Goal: Contribute content: Contribute content

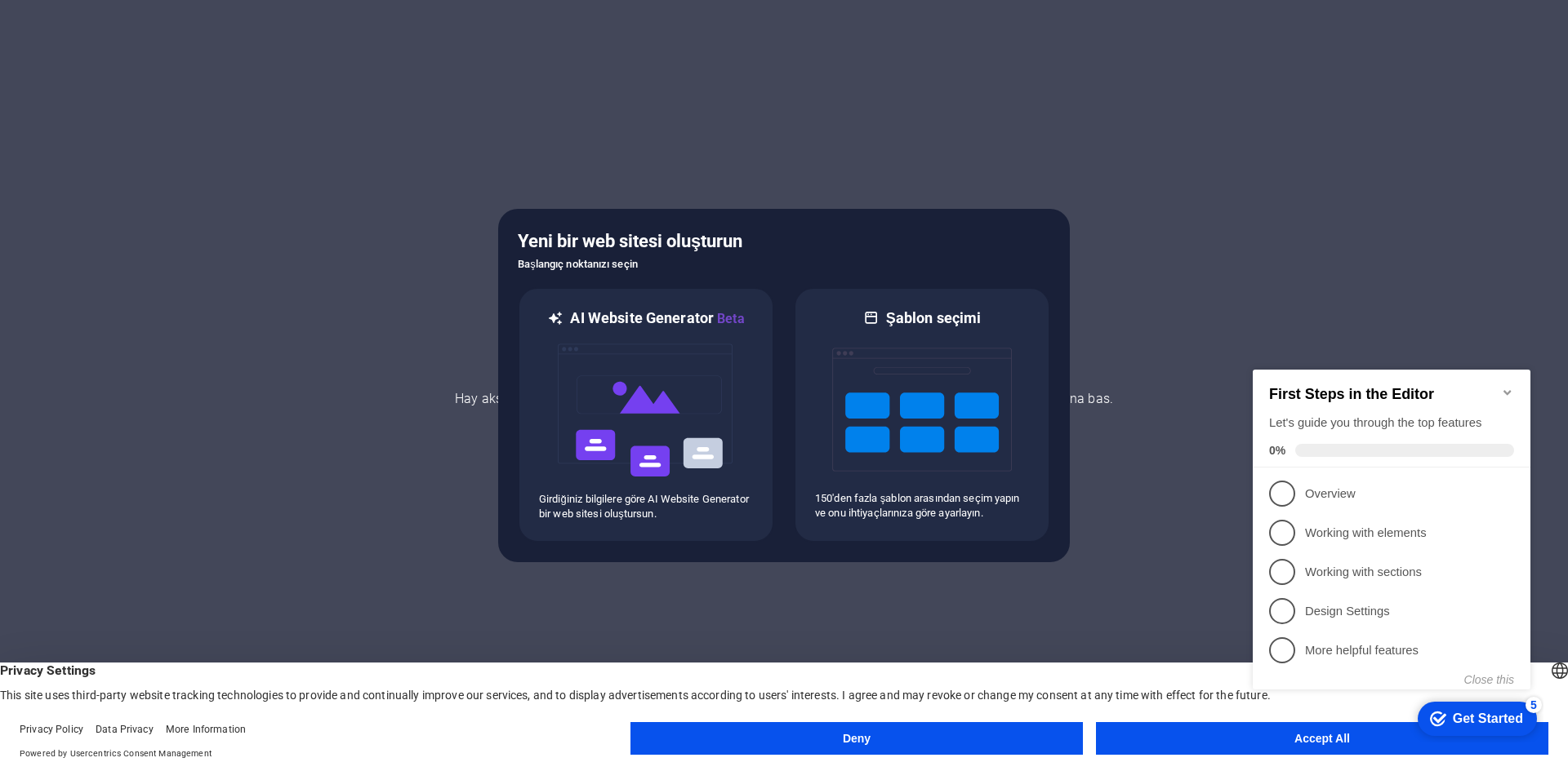
click at [1227, 302] on div at bounding box center [784, 385] width 1568 height 771
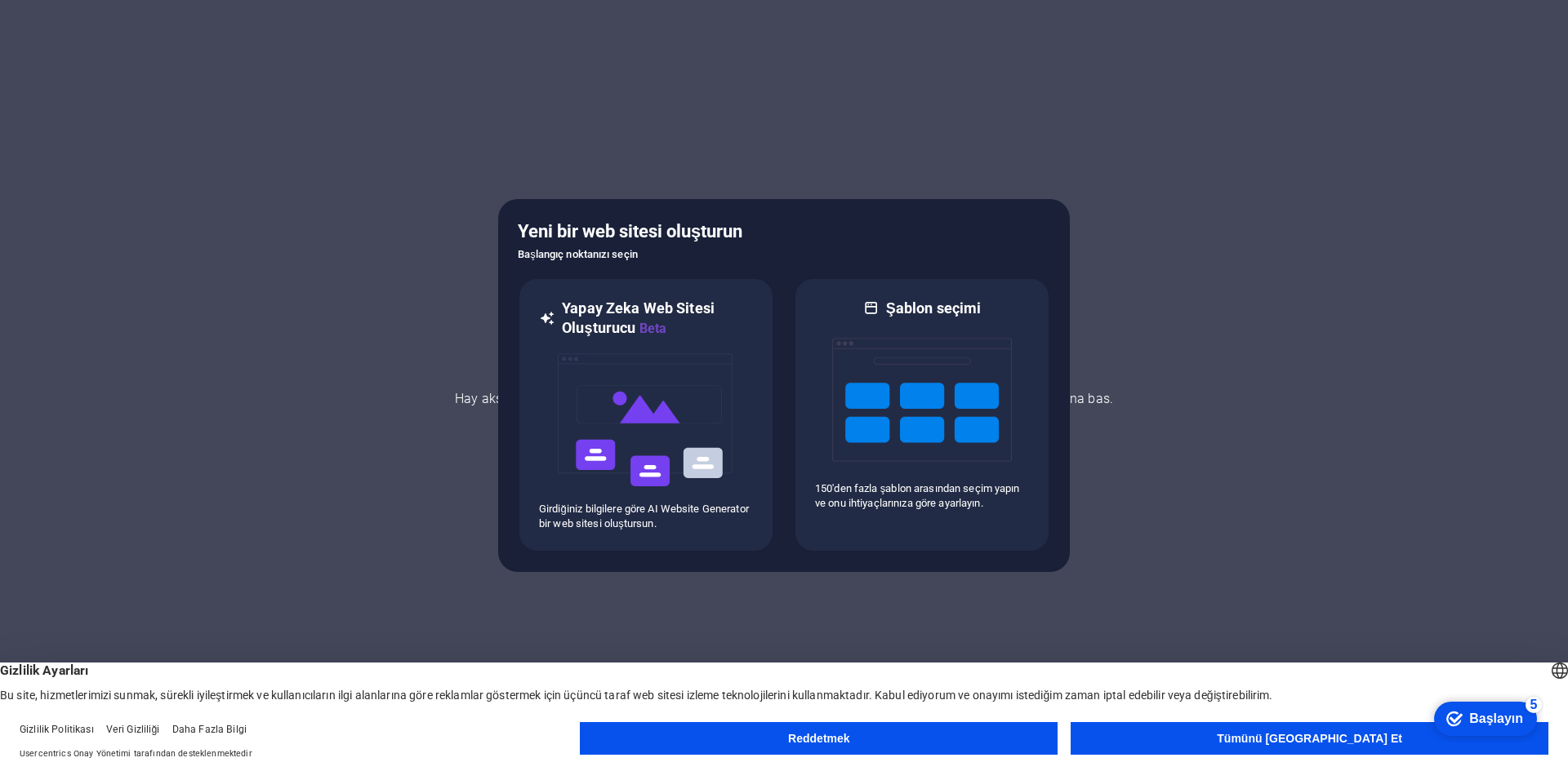
click at [1220, 737] on button "Tümünü Kabul Et" at bounding box center [1309, 738] width 478 height 33
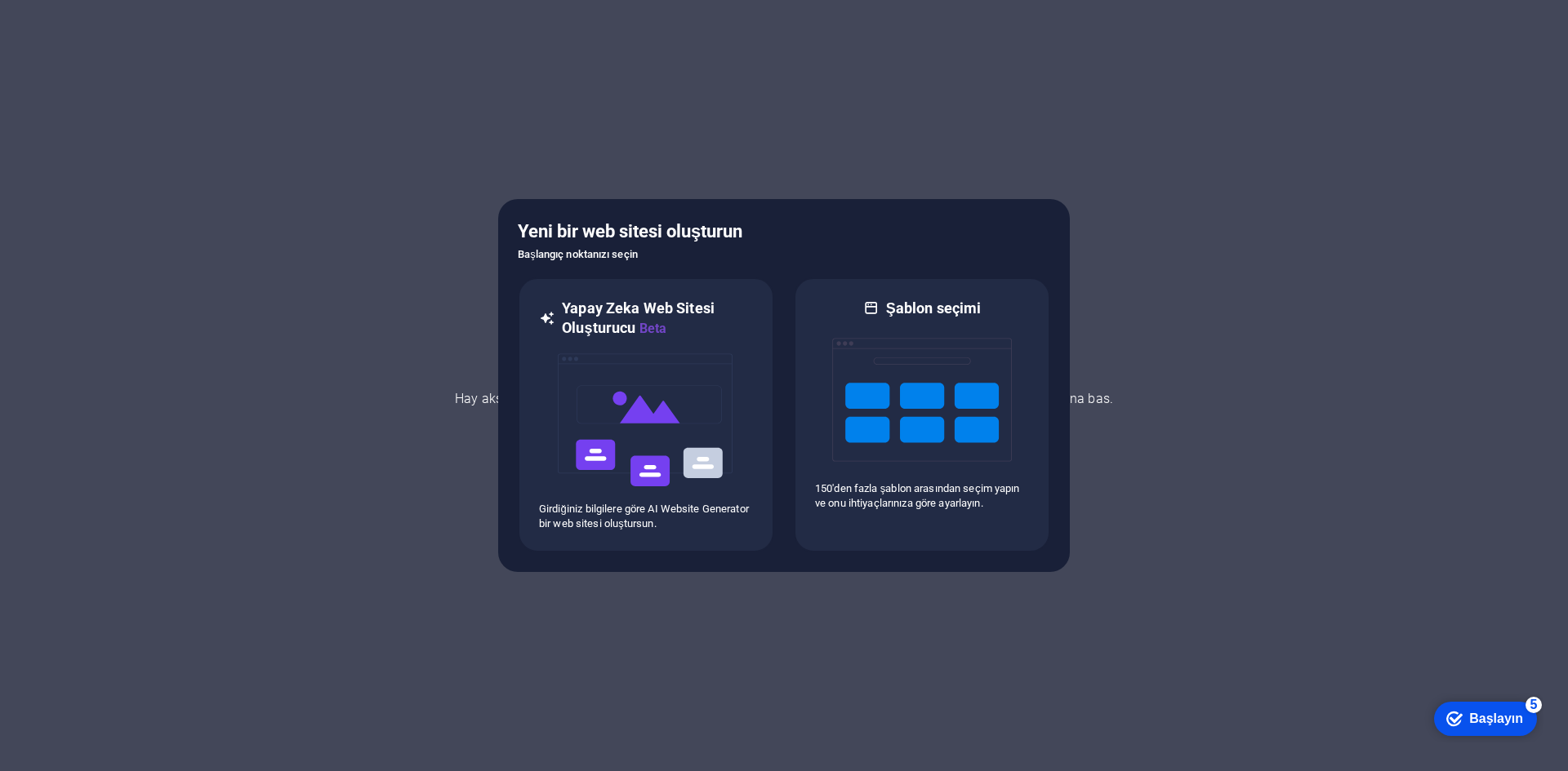
click at [1361, 613] on div at bounding box center [784, 385] width 1568 height 771
click at [401, 573] on div at bounding box center [784, 385] width 1568 height 771
click at [1166, 272] on div at bounding box center [784, 385] width 1568 height 771
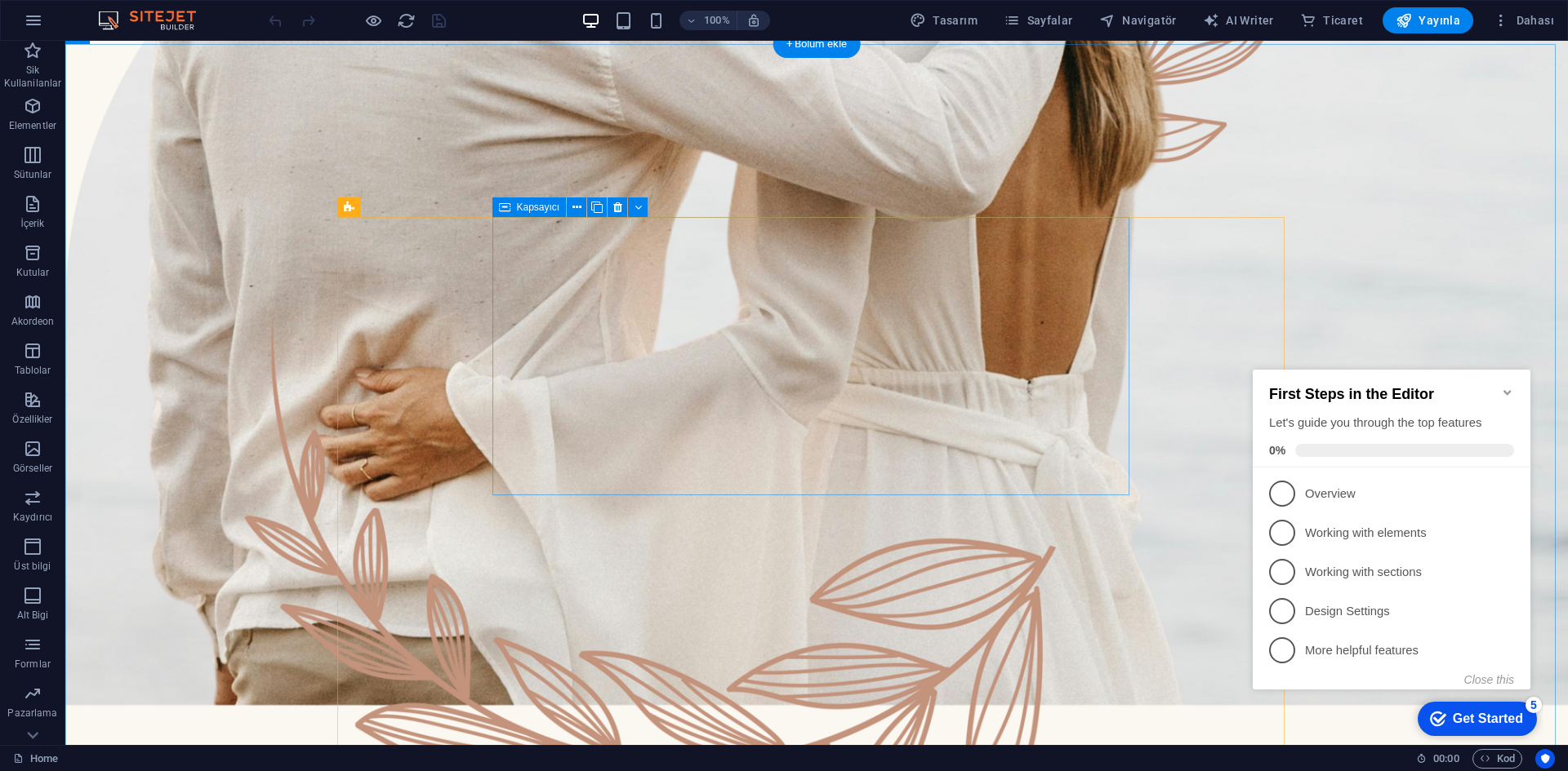
scroll to position [980, 0]
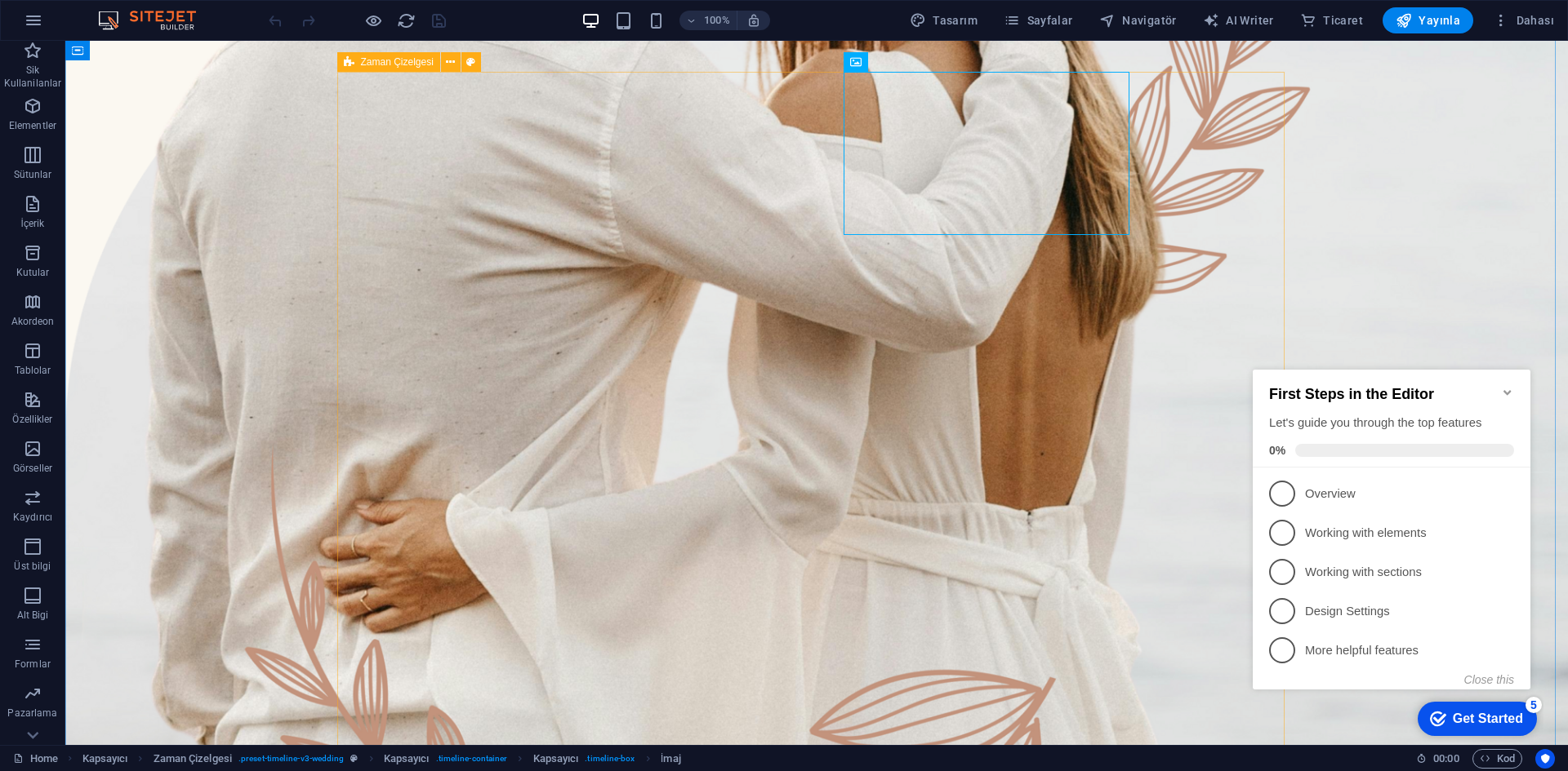
scroll to position [571, 0]
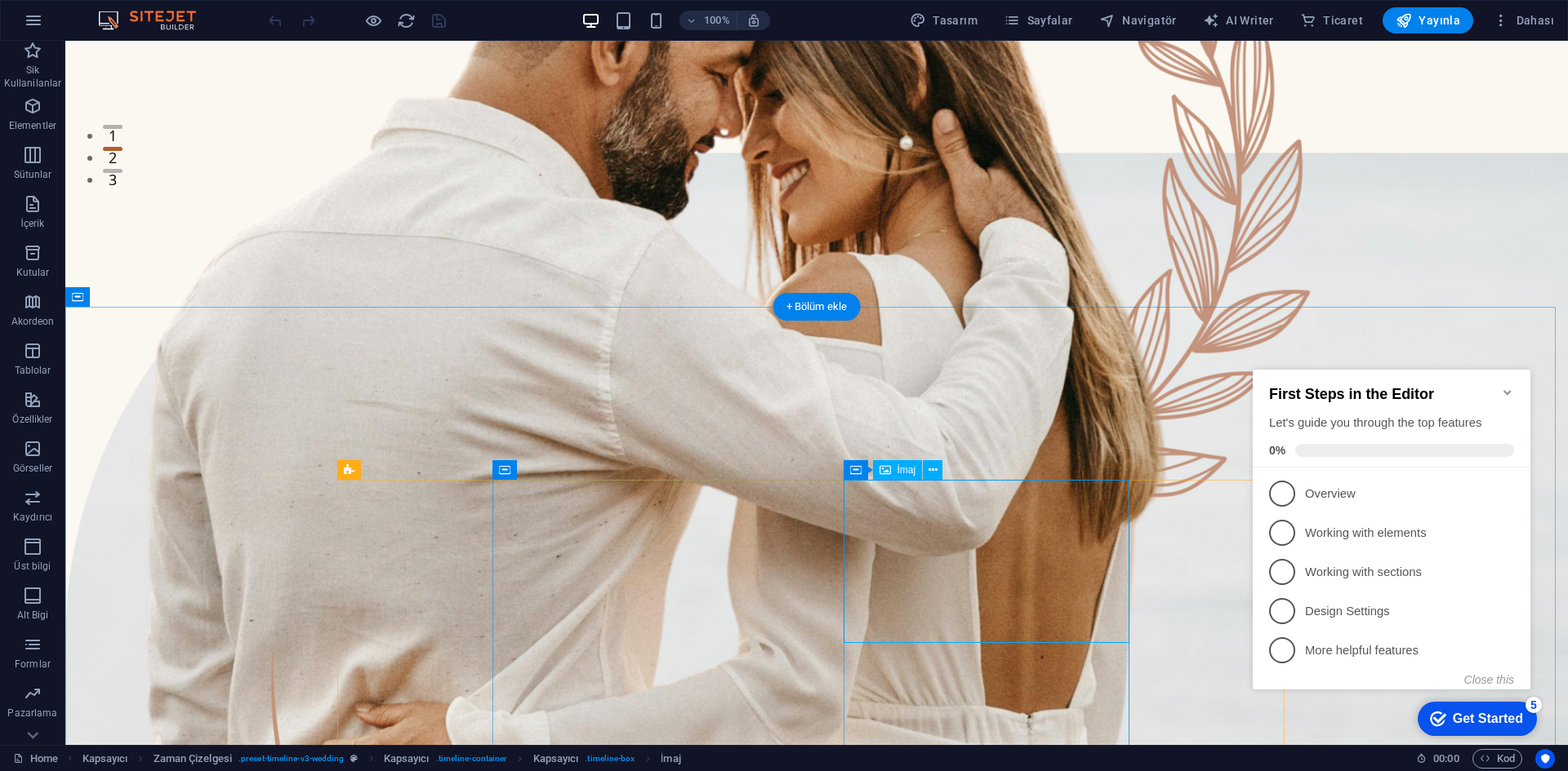
click at [928, 470] on icon at bounding box center [928, 470] width 9 height 17
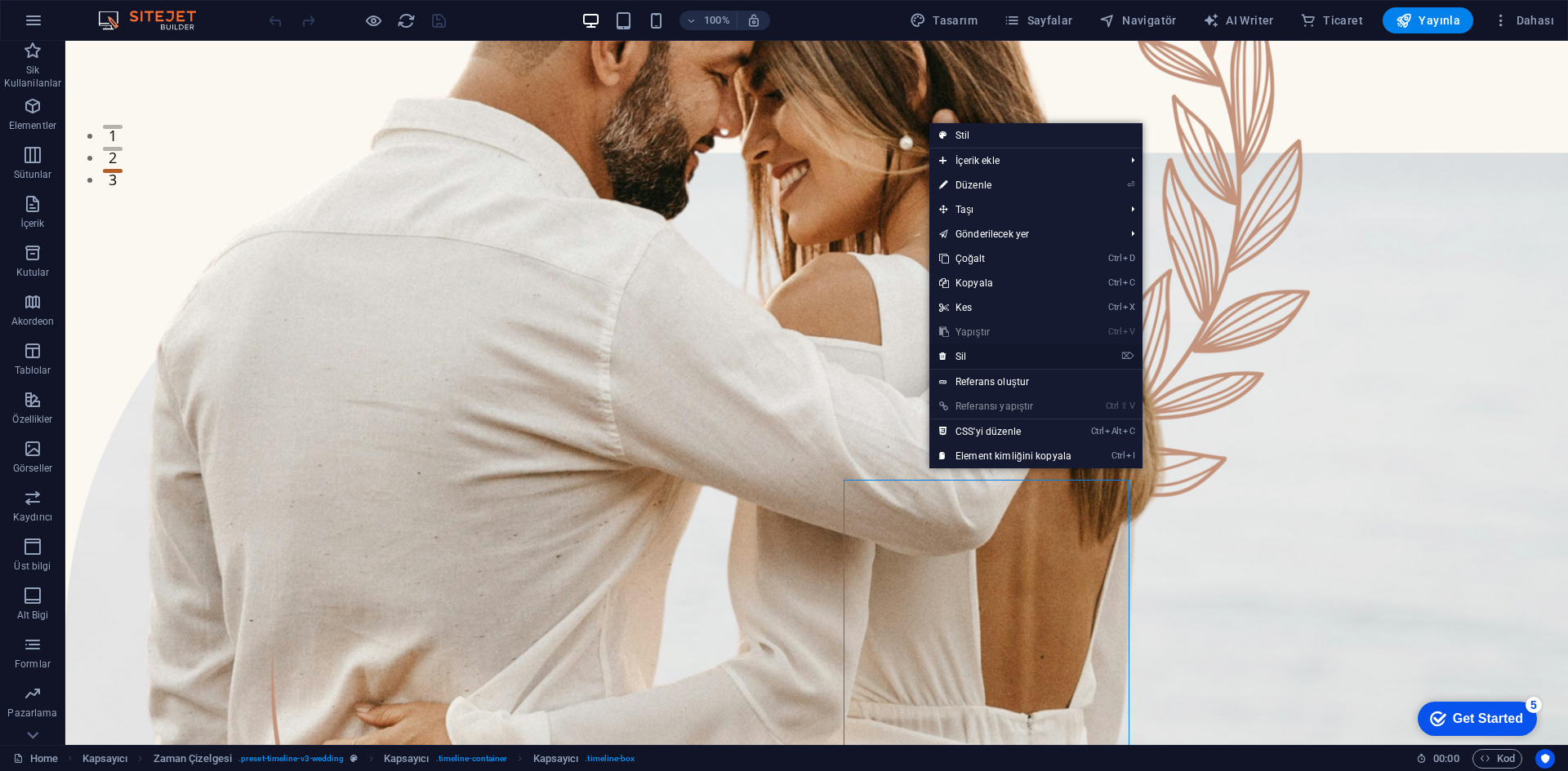
click at [980, 359] on link "⌦ Sil" at bounding box center [1005, 356] width 152 height 25
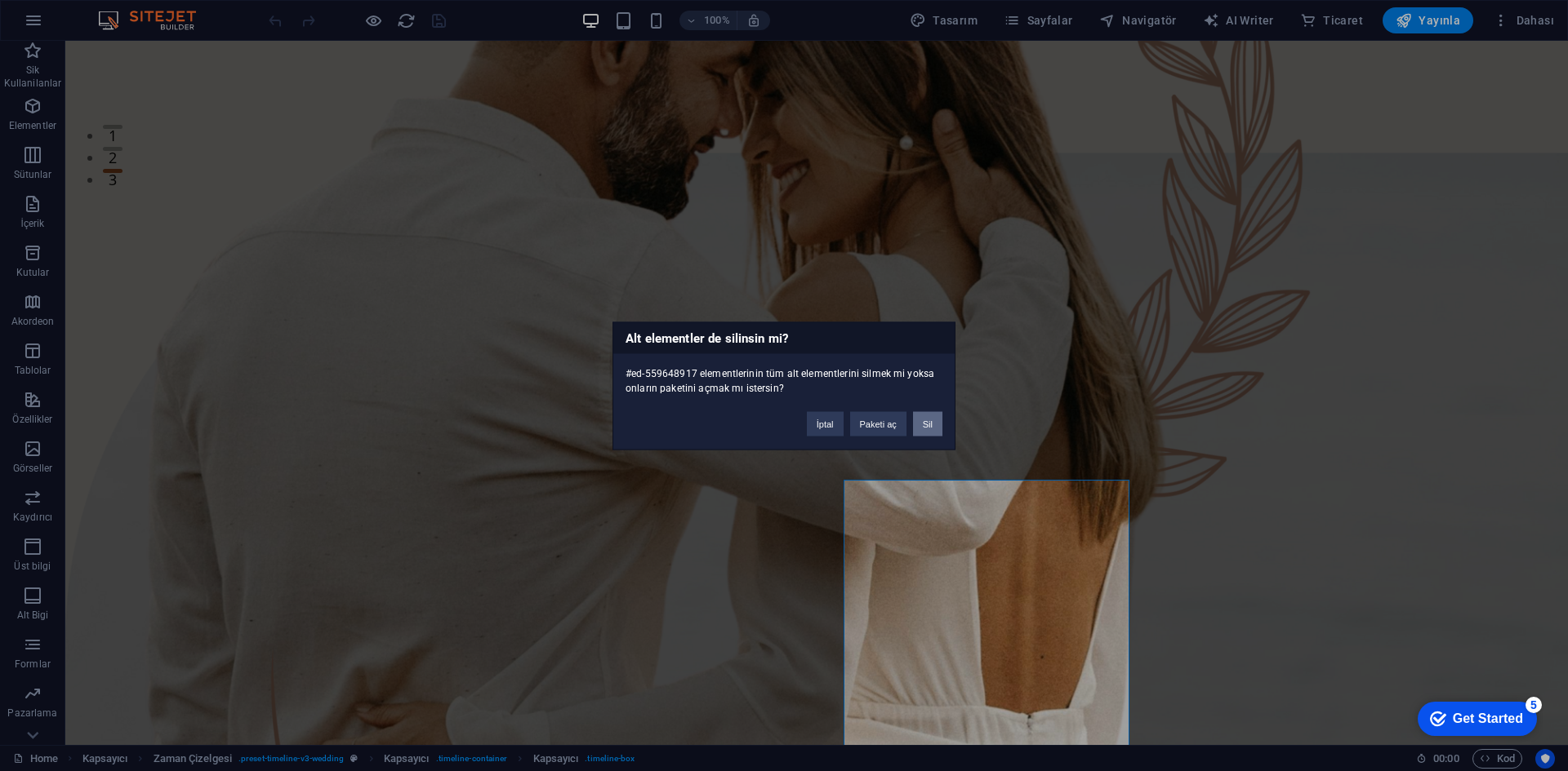
click at [934, 414] on button "Sil" at bounding box center [928, 423] width 29 height 25
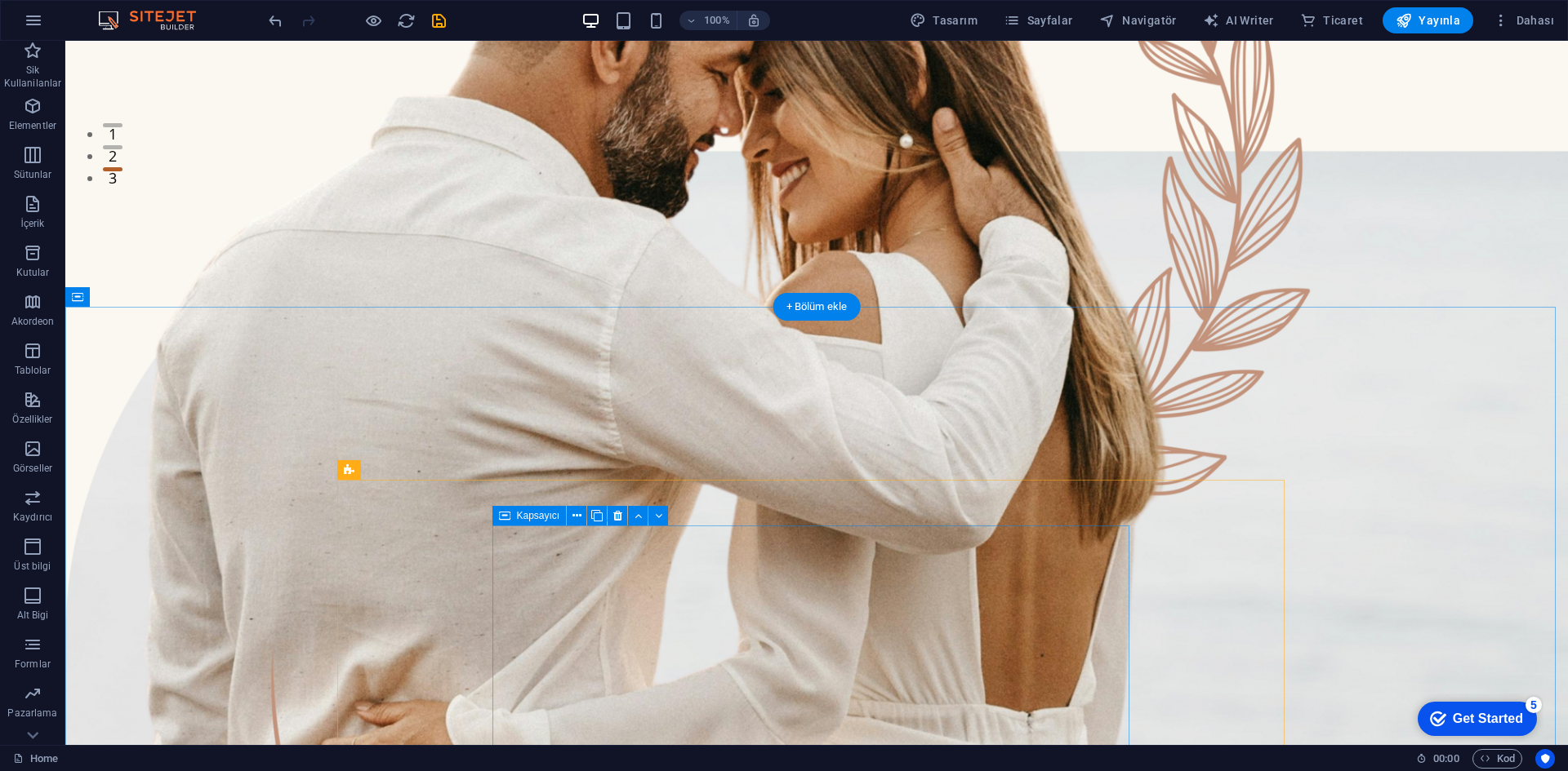
scroll to position [735, 0]
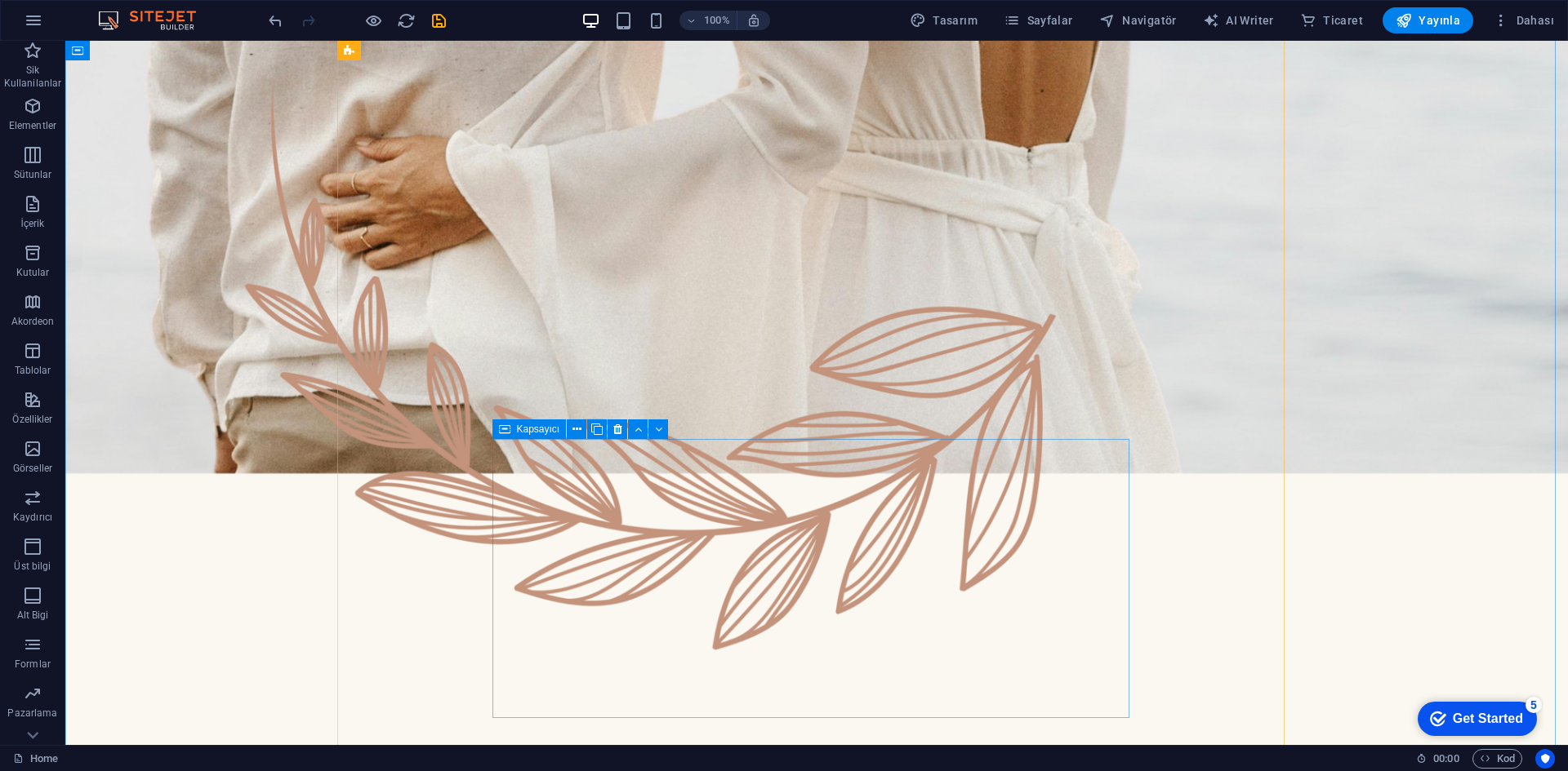
scroll to position [1142, 0]
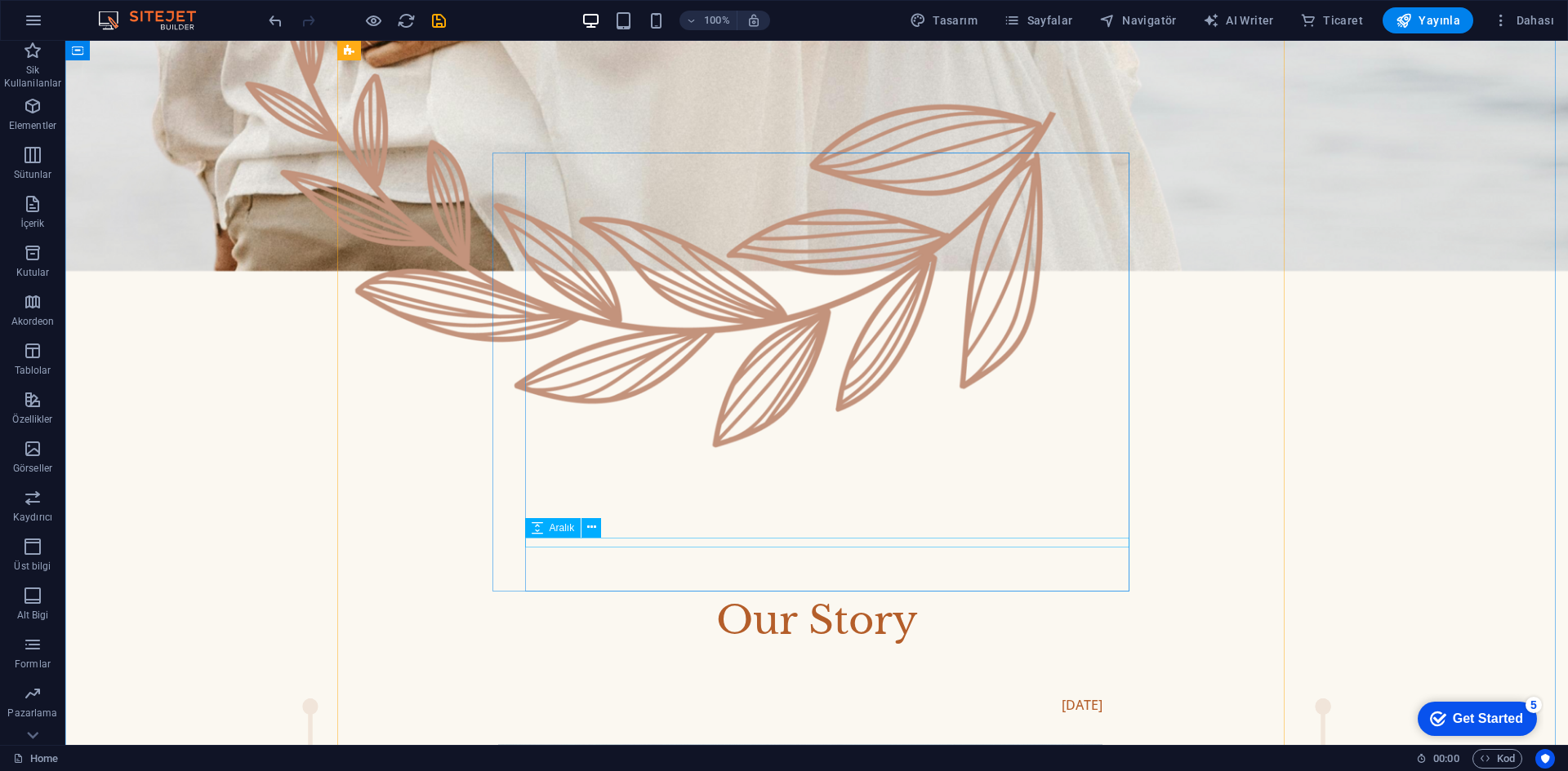
scroll to position [1388, 0]
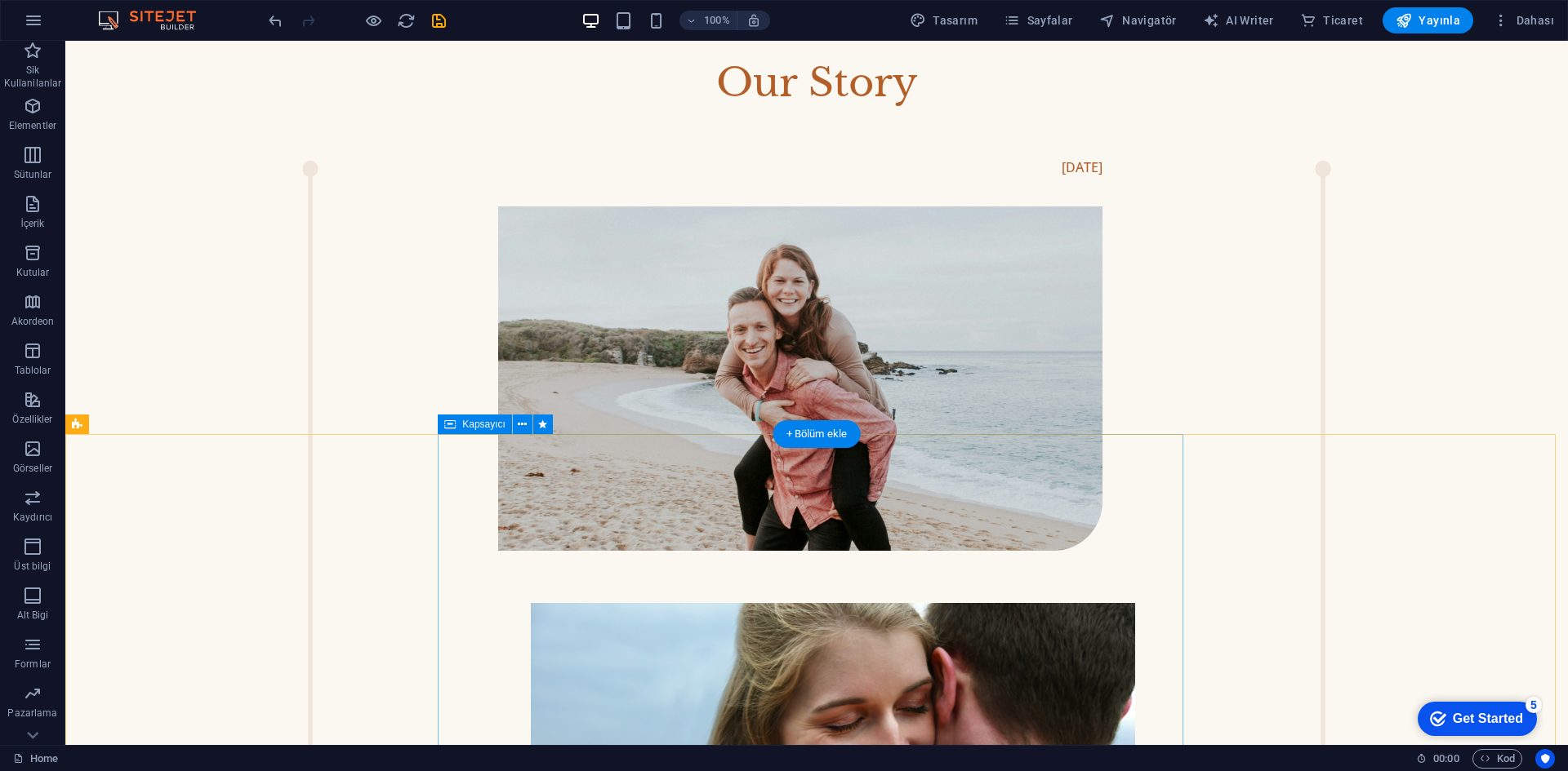
scroll to position [1877, 0]
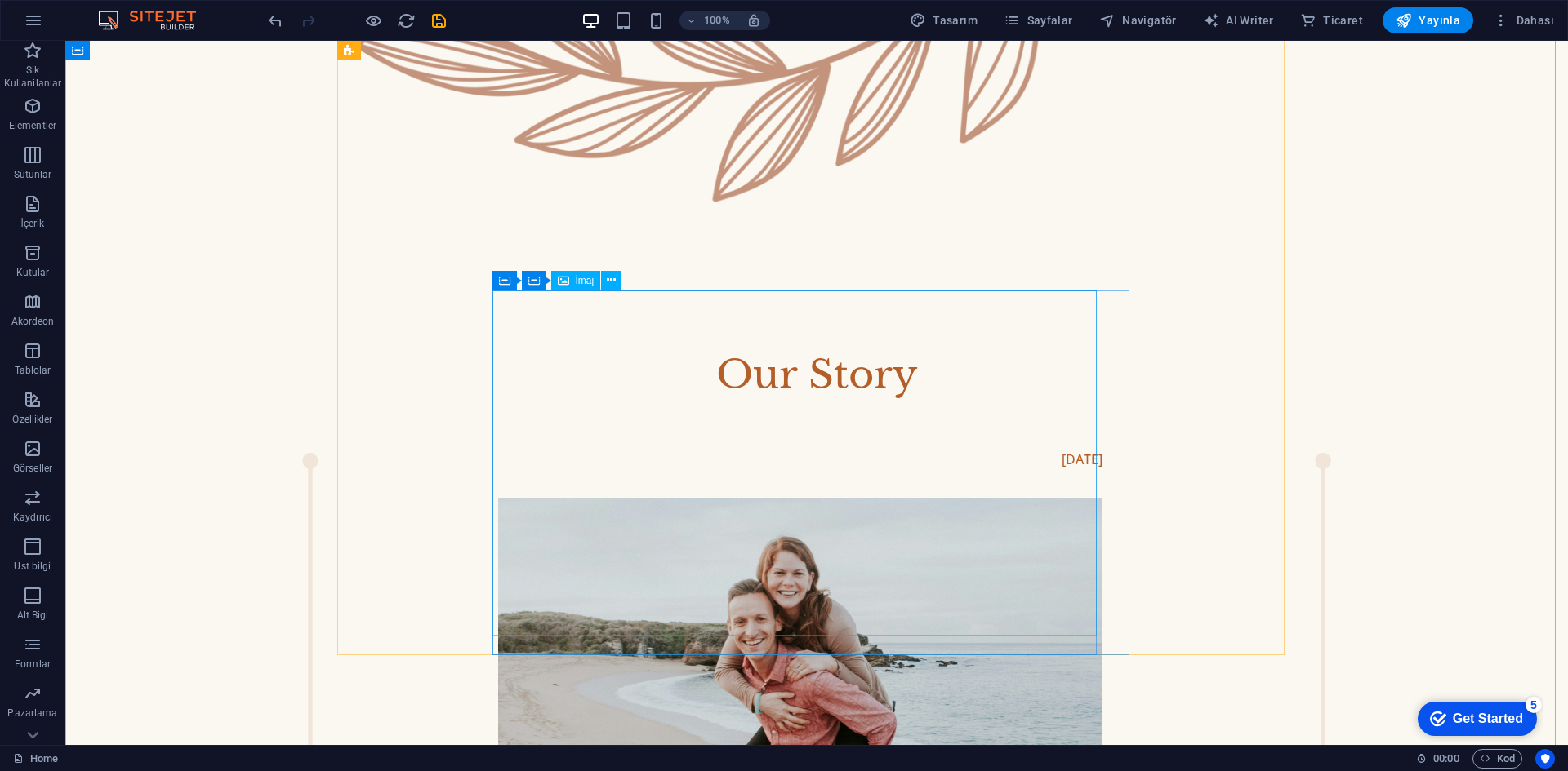
scroll to position [1633, 0]
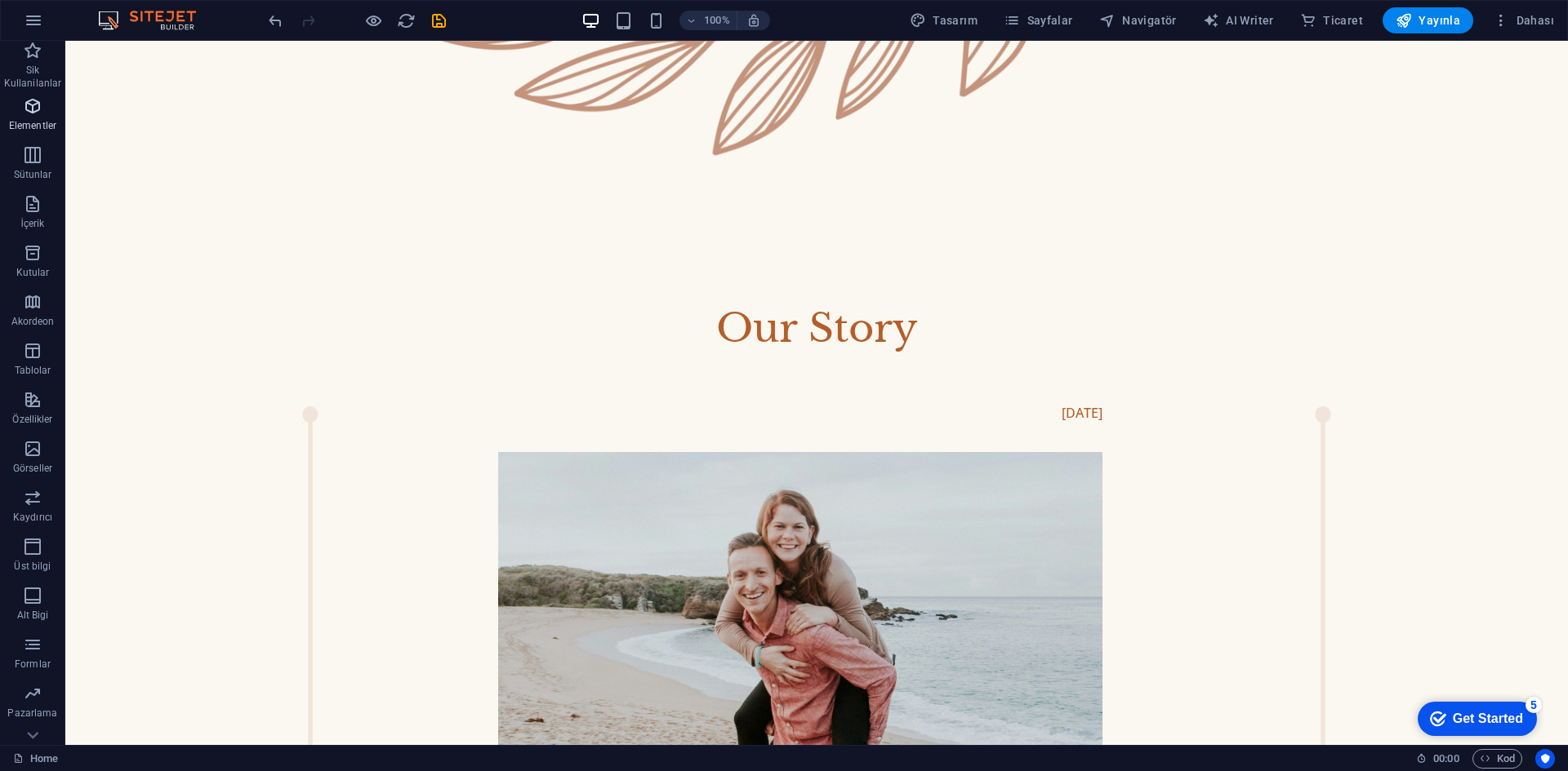
click at [39, 125] on p "Elementler" at bounding box center [33, 125] width 47 height 13
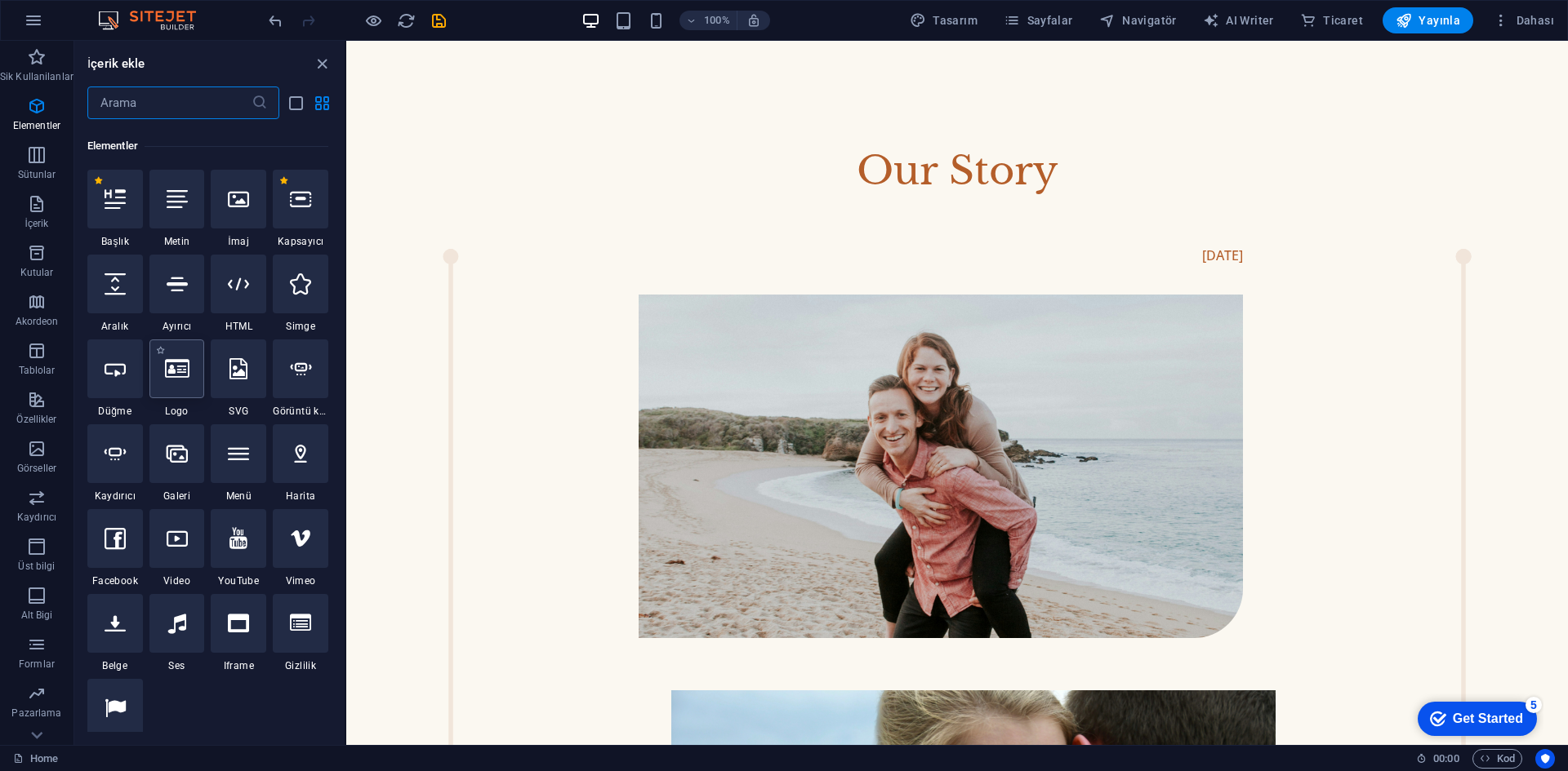
scroll to position [173, 0]
click at [245, 299] on div at bounding box center [238, 280] width 55 height 59
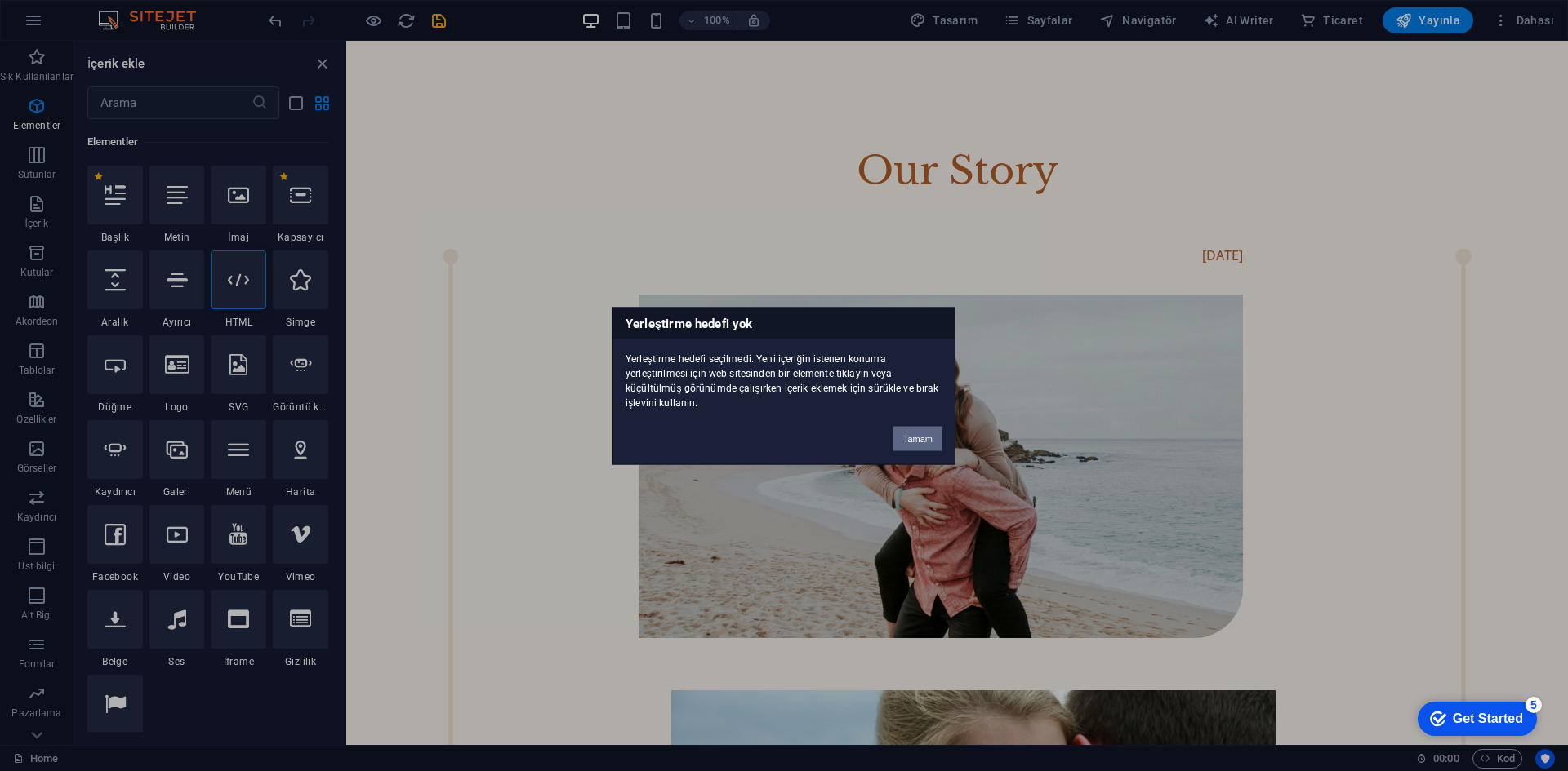
click at [917, 442] on button "Tamam" at bounding box center [918, 438] width 49 height 25
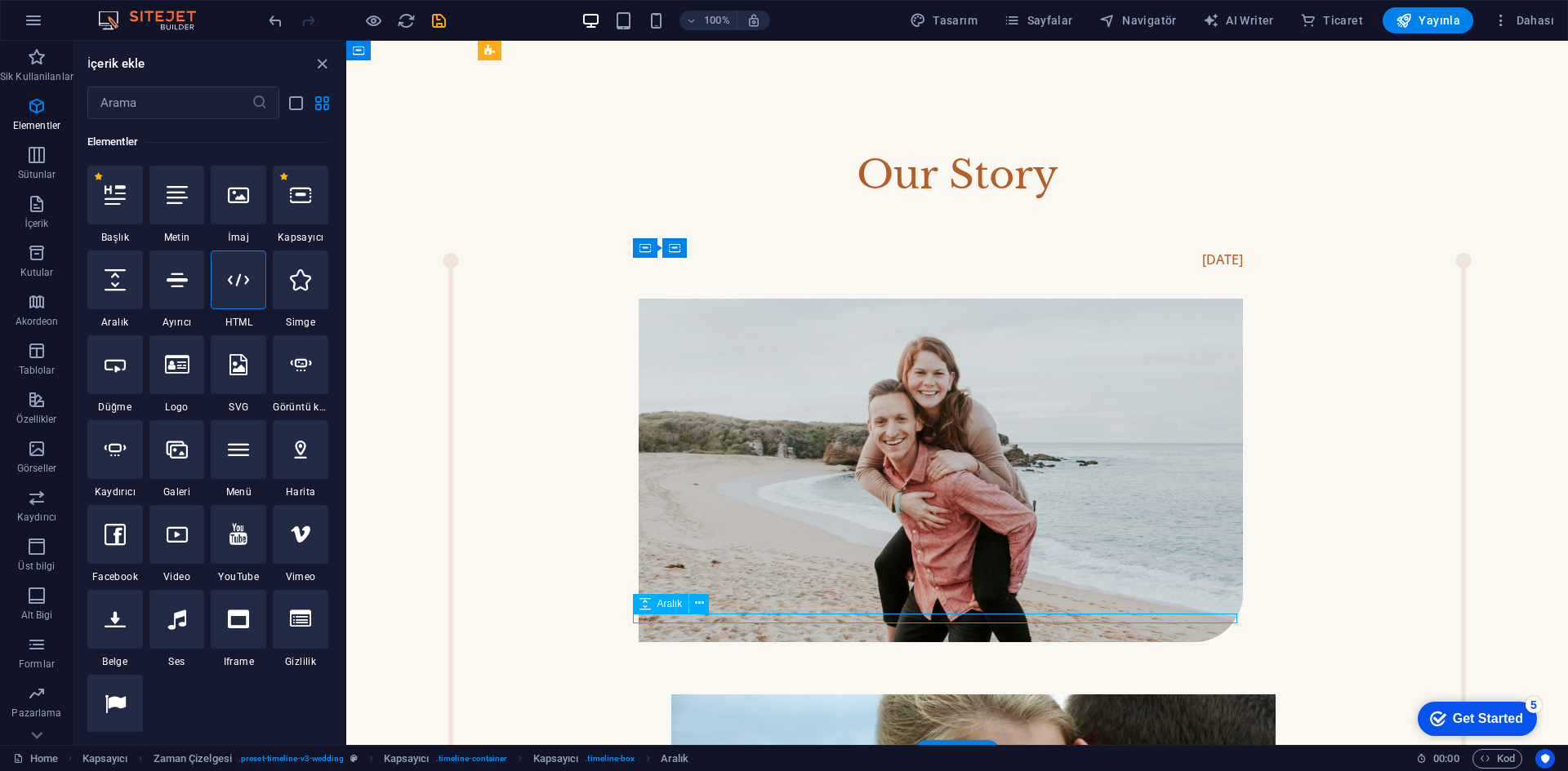
select select "px"
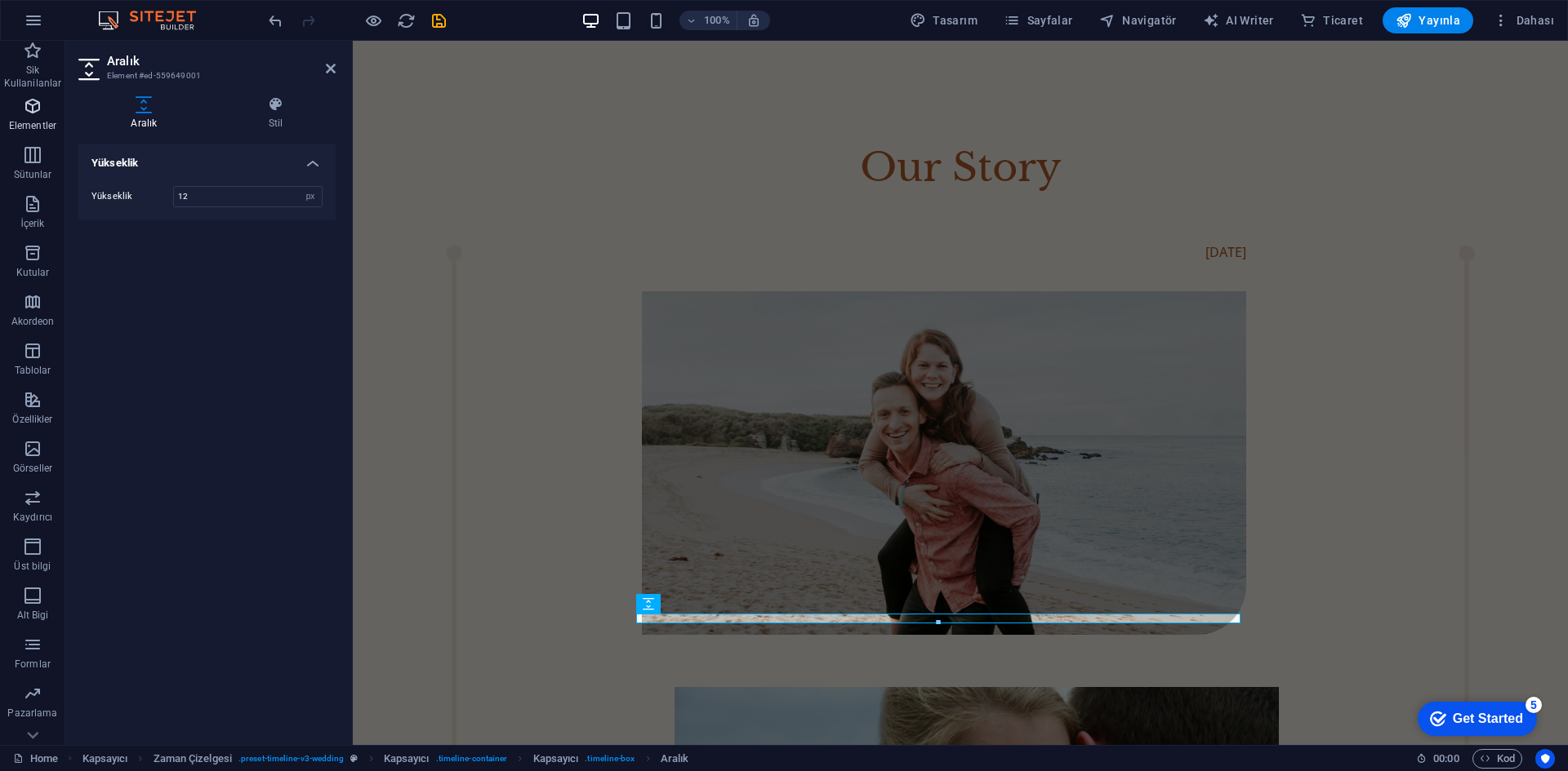
click at [30, 117] on span "Elementler" at bounding box center [33, 115] width 65 height 39
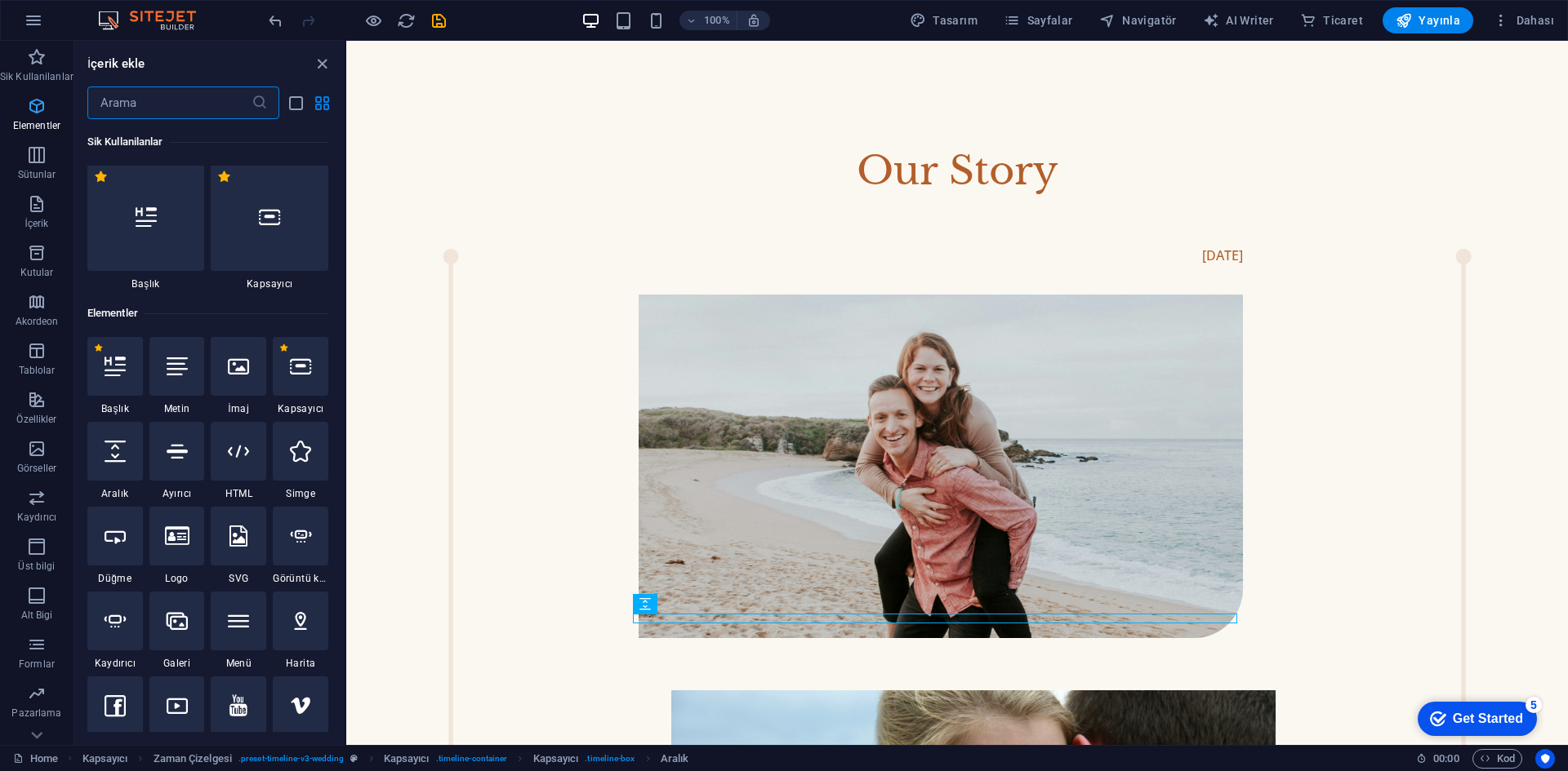
scroll to position [33, 0]
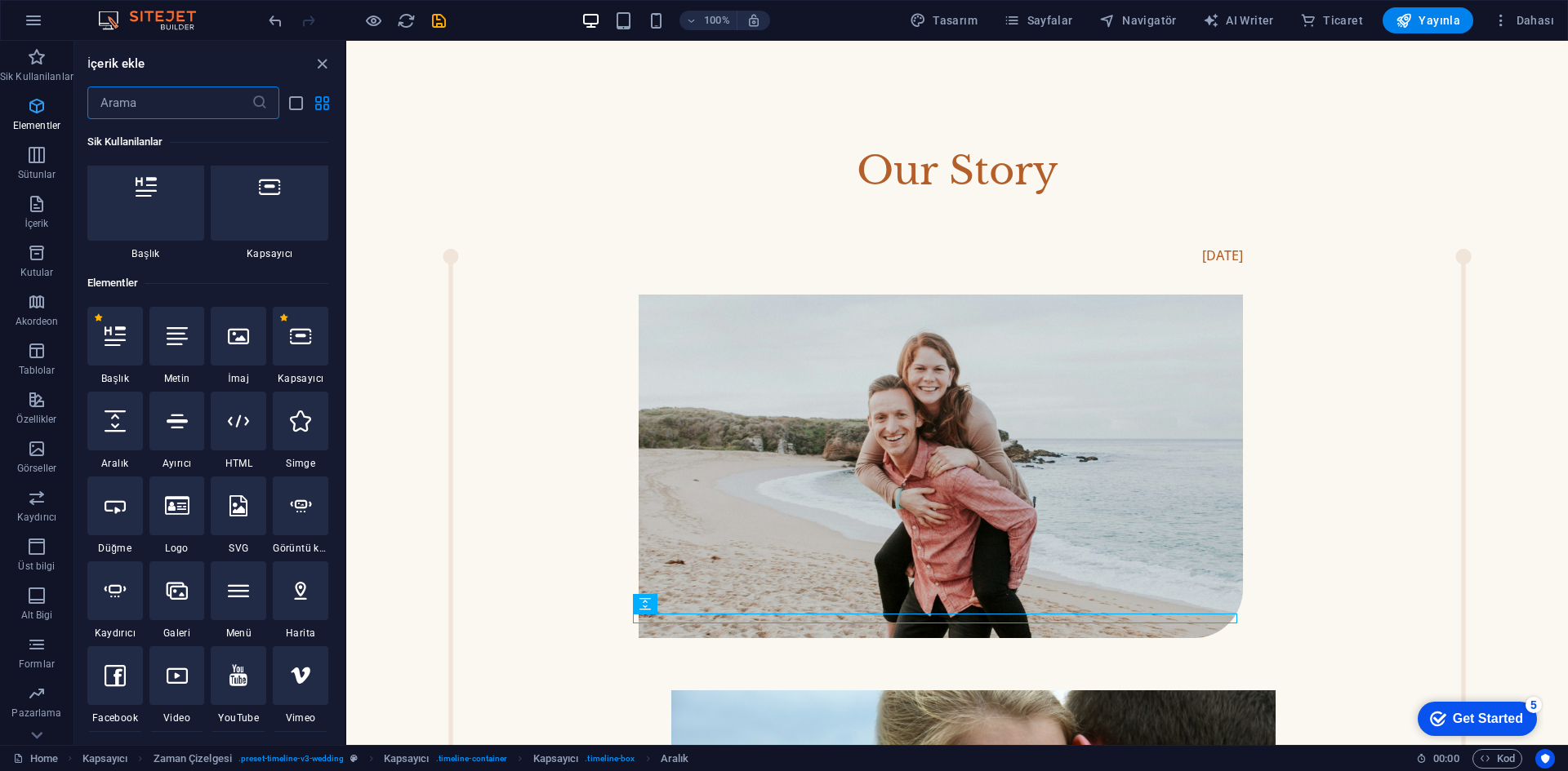
click at [30, 117] on span "Elementler" at bounding box center [36, 115] width 74 height 39
click at [233, 438] on div at bounding box center [238, 420] width 55 height 59
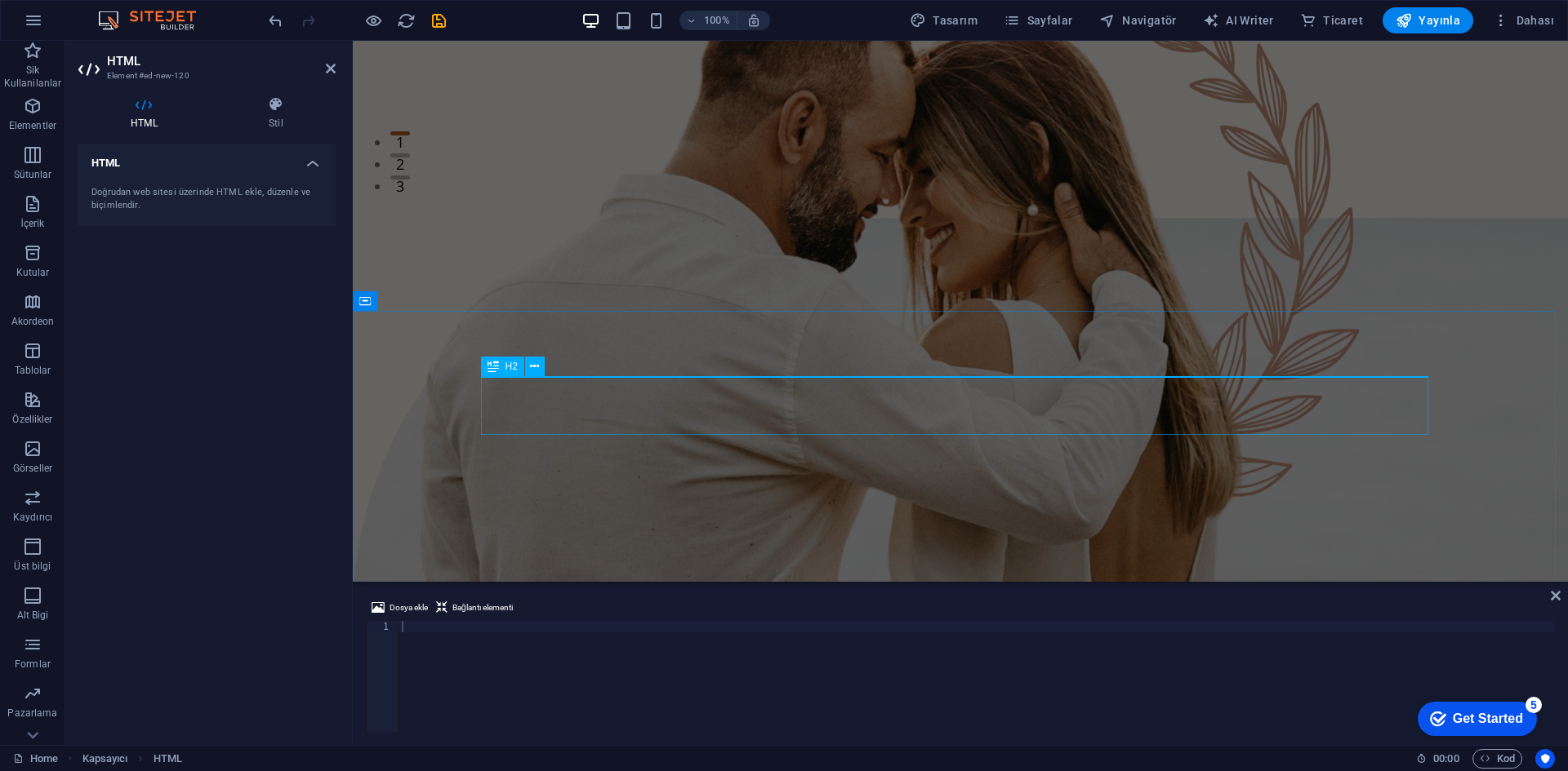
scroll to position [390, 0]
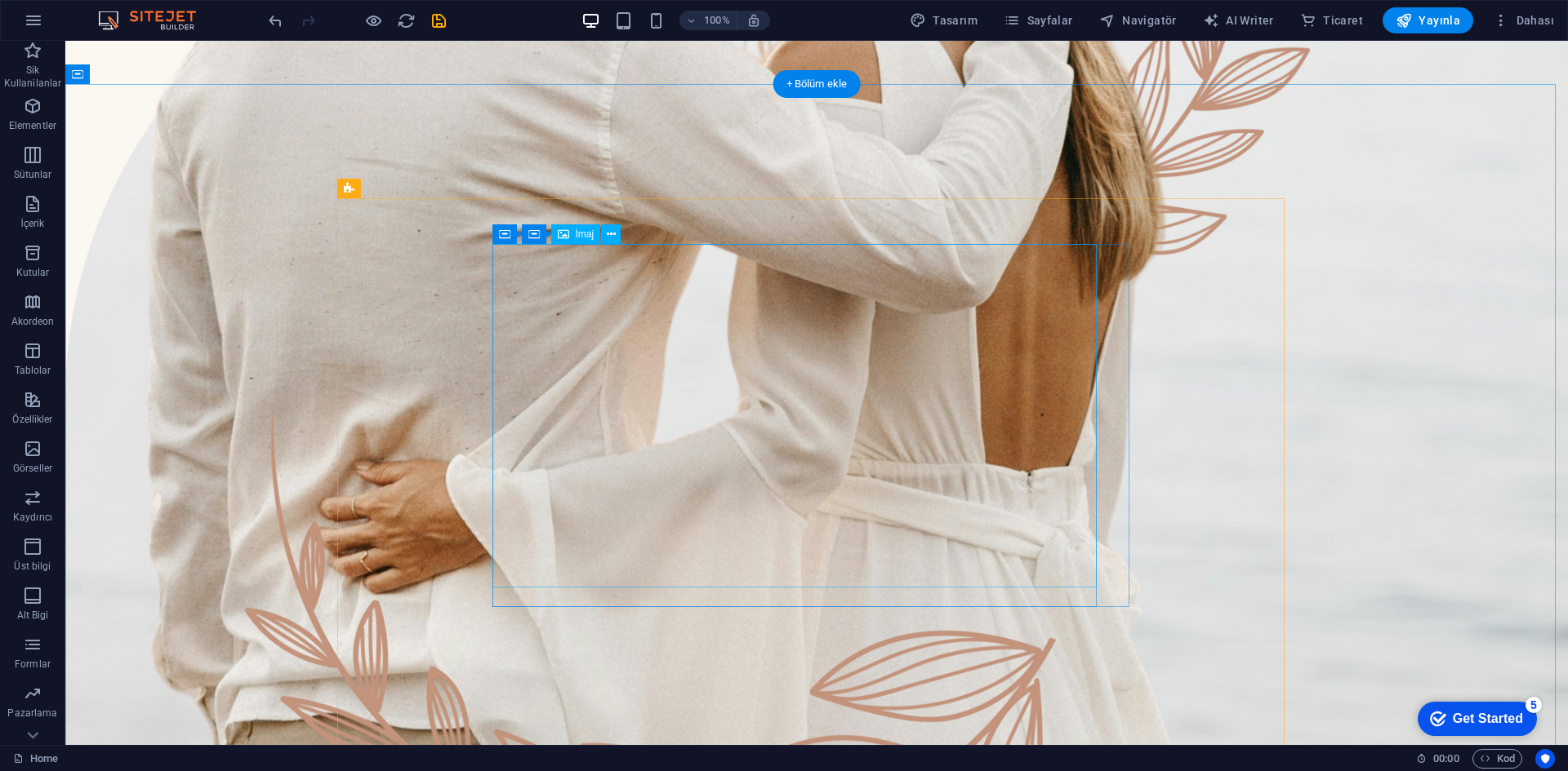
scroll to position [816, 0]
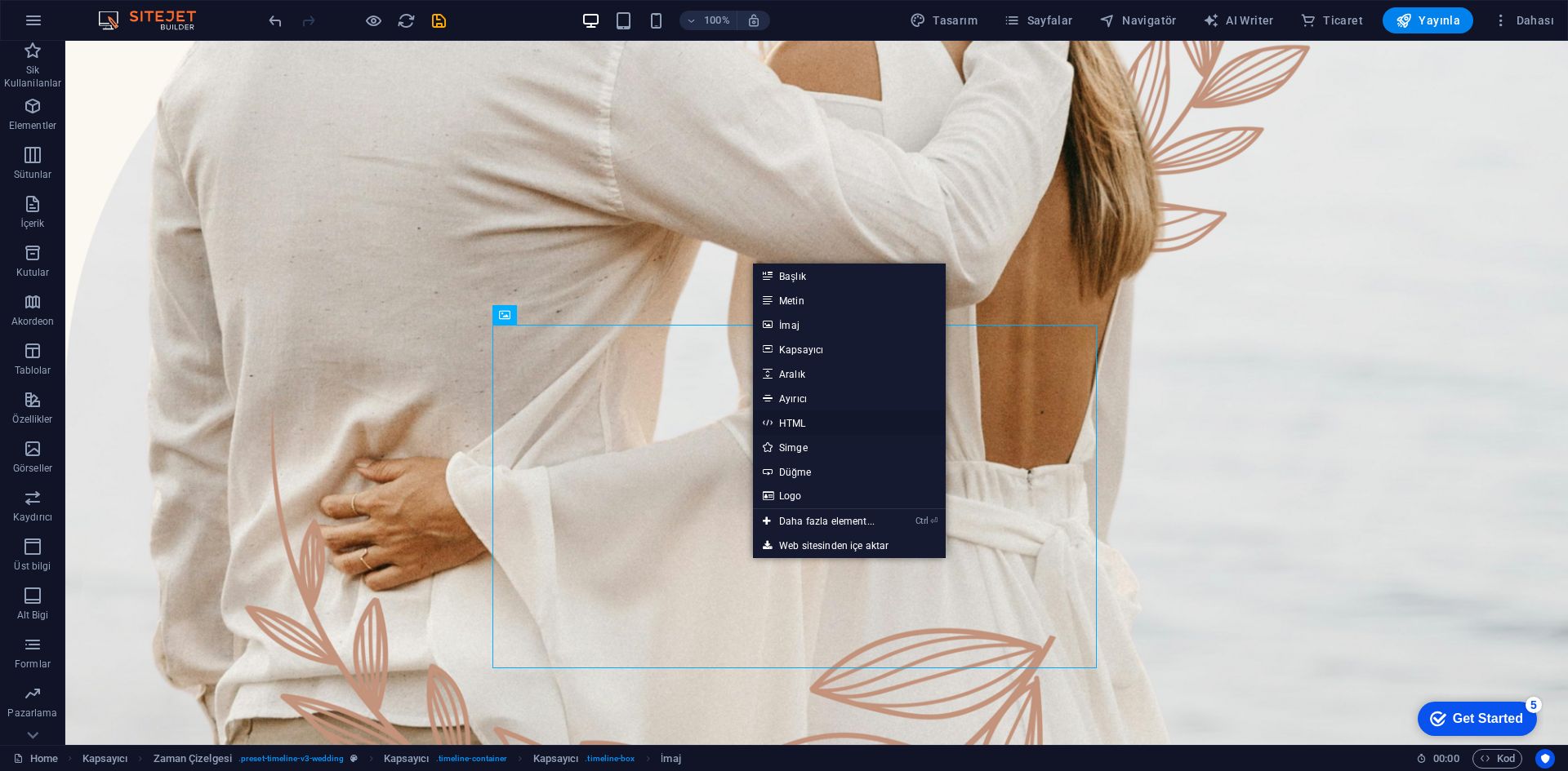
click at [799, 415] on link "HTML" at bounding box center [849, 422] width 193 height 25
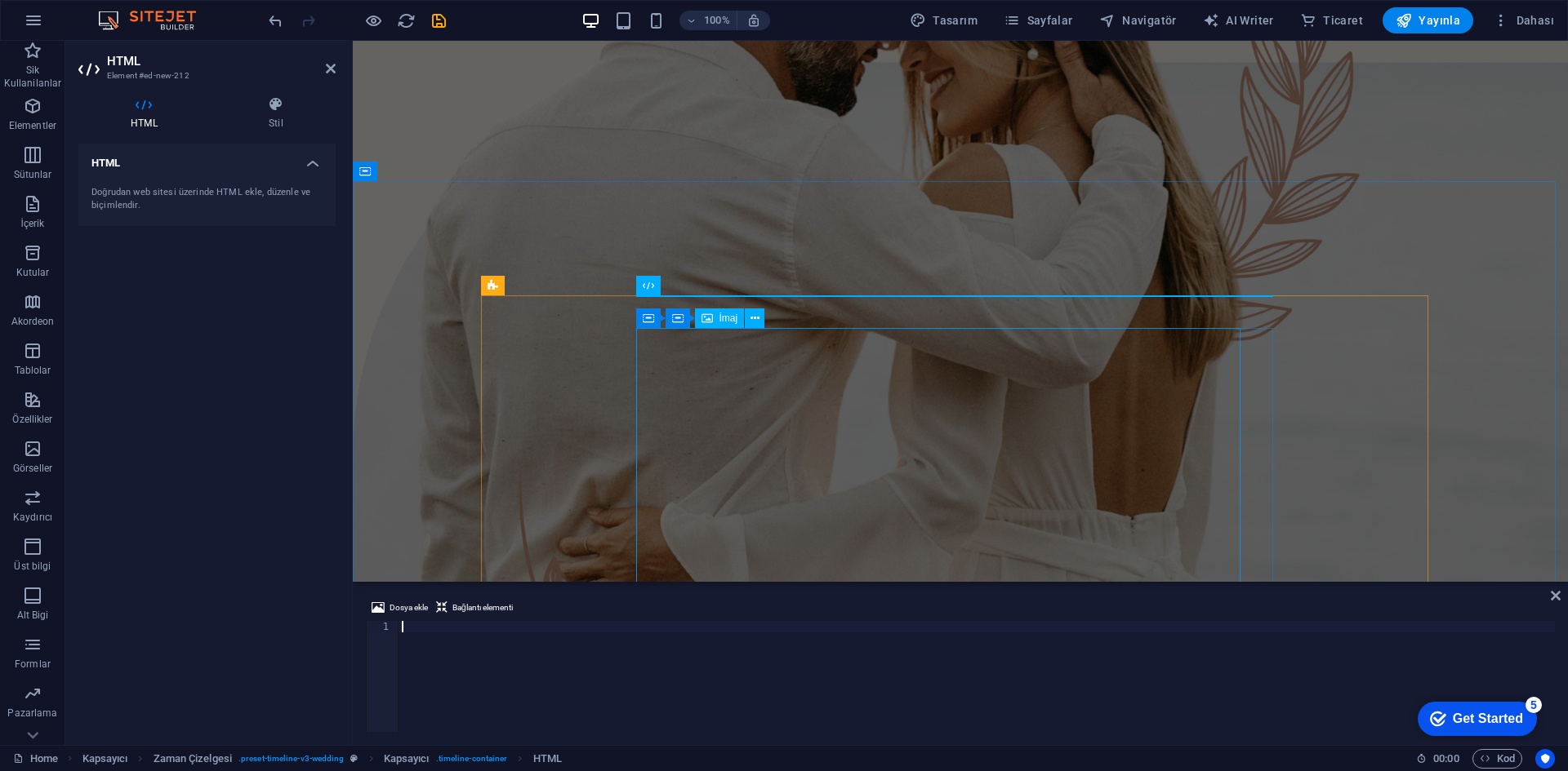
scroll to position [520, 0]
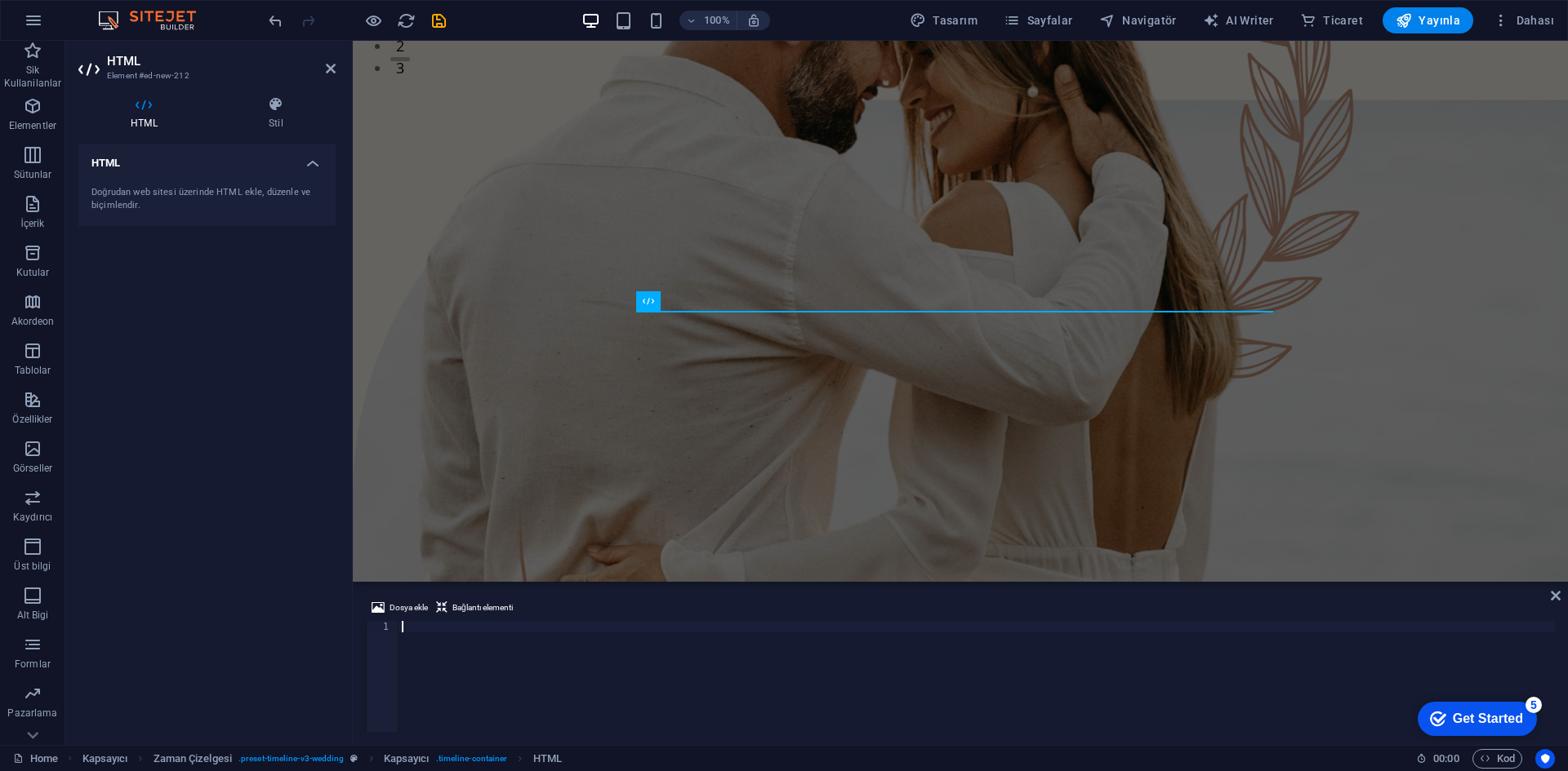
type textarea "</script>"
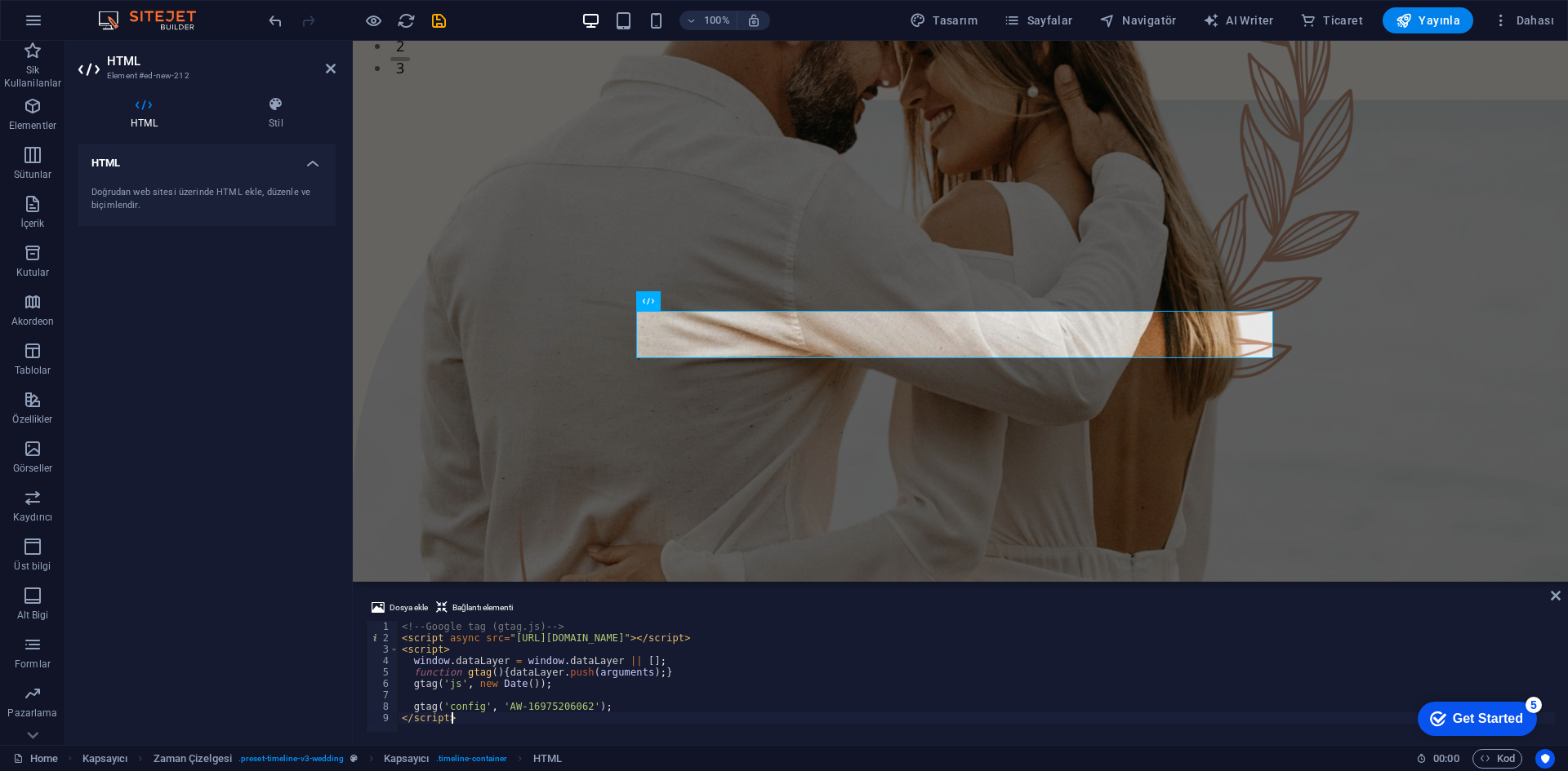
click at [1474, 728] on div "checkmark Get Started 5" at bounding box center [1476, 719] width 119 height 35
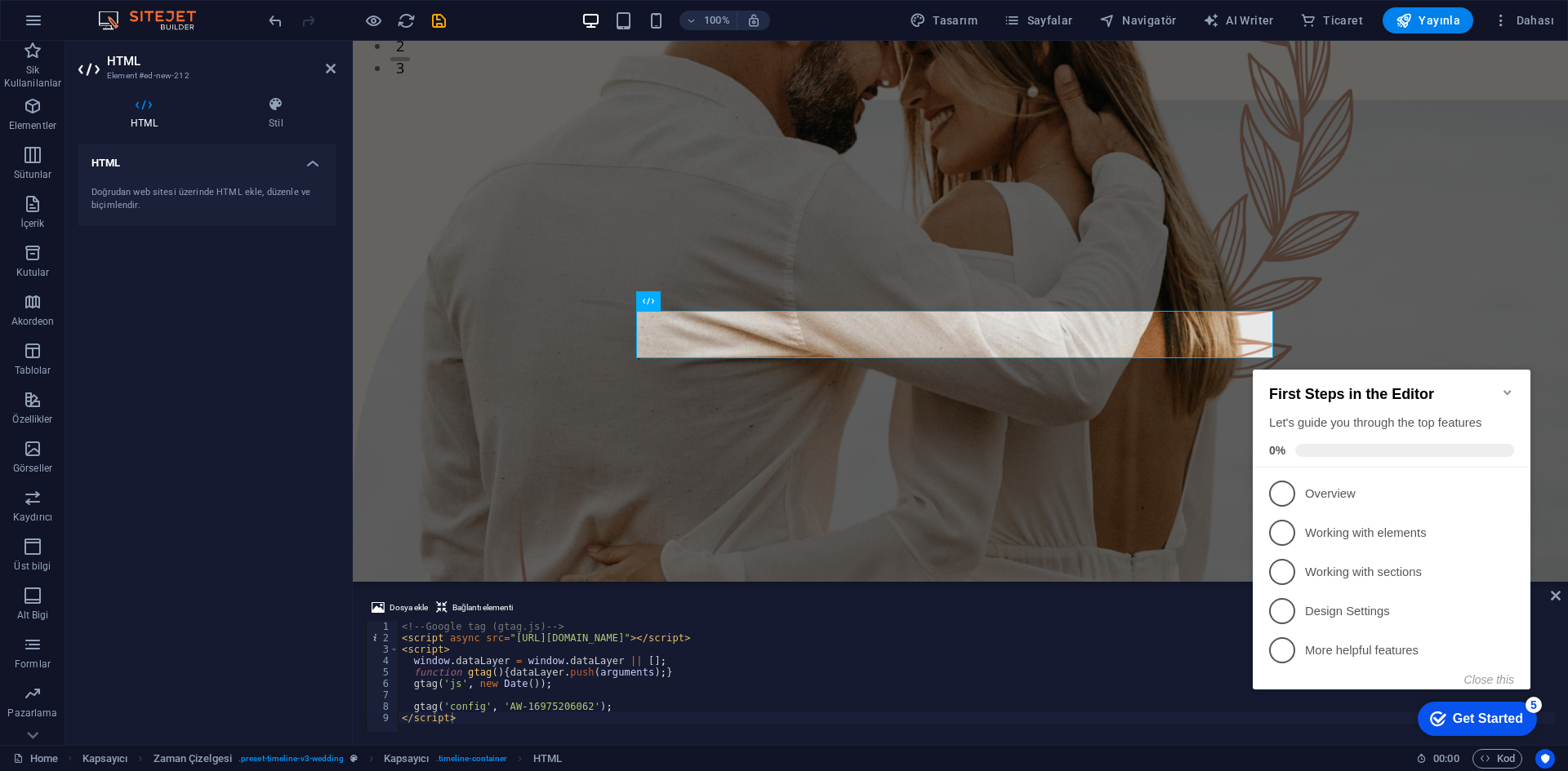
click at [1072, 725] on div "<!-- Google tag (gtag.js) --> < script async src = "[URL][DOMAIN_NAME]" > </ sc…" at bounding box center [977, 687] width 1156 height 133
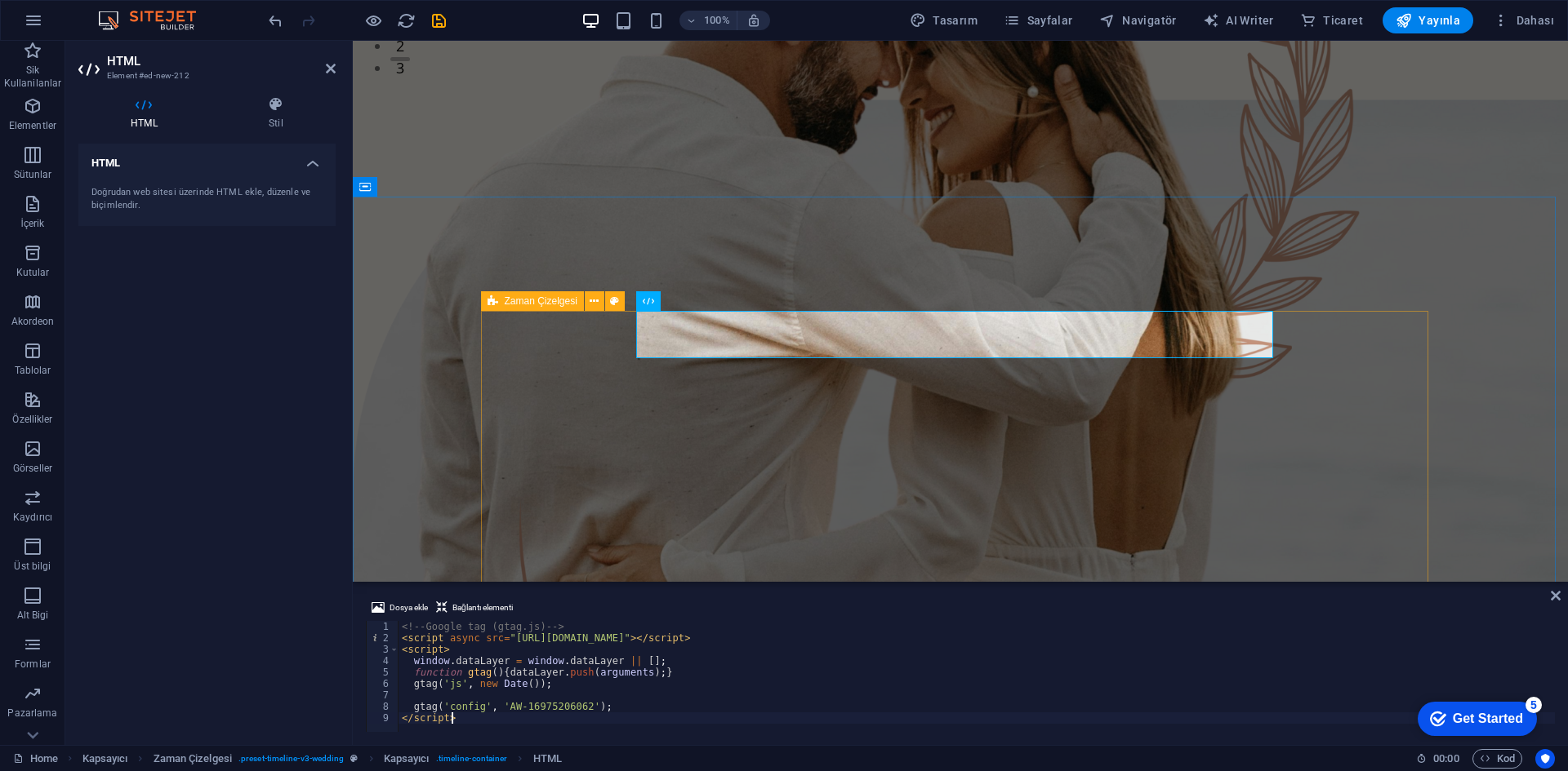
scroll to position [4, 0]
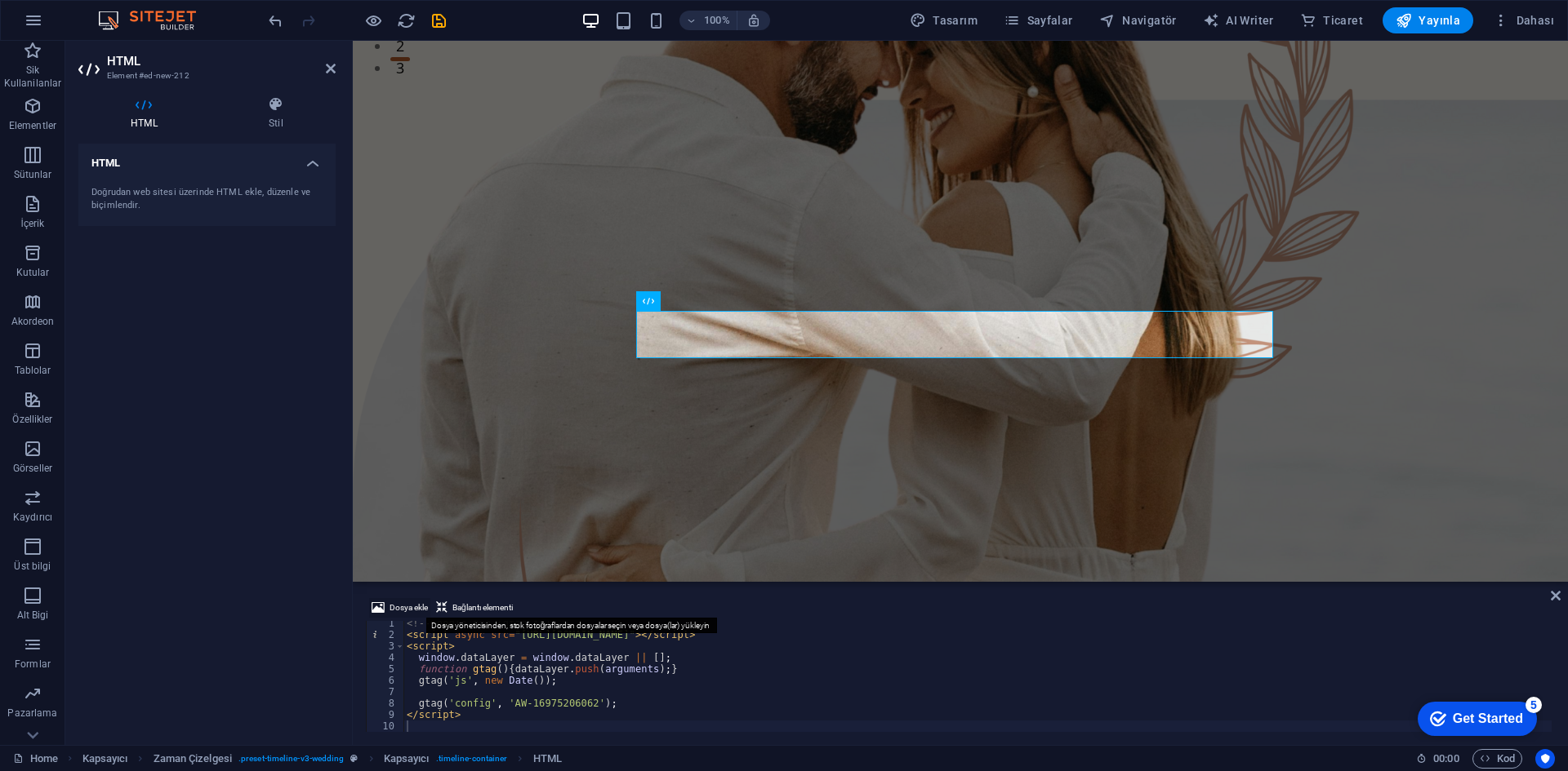
click at [415, 606] on span "Dosya ekle" at bounding box center [409, 608] width 38 height 20
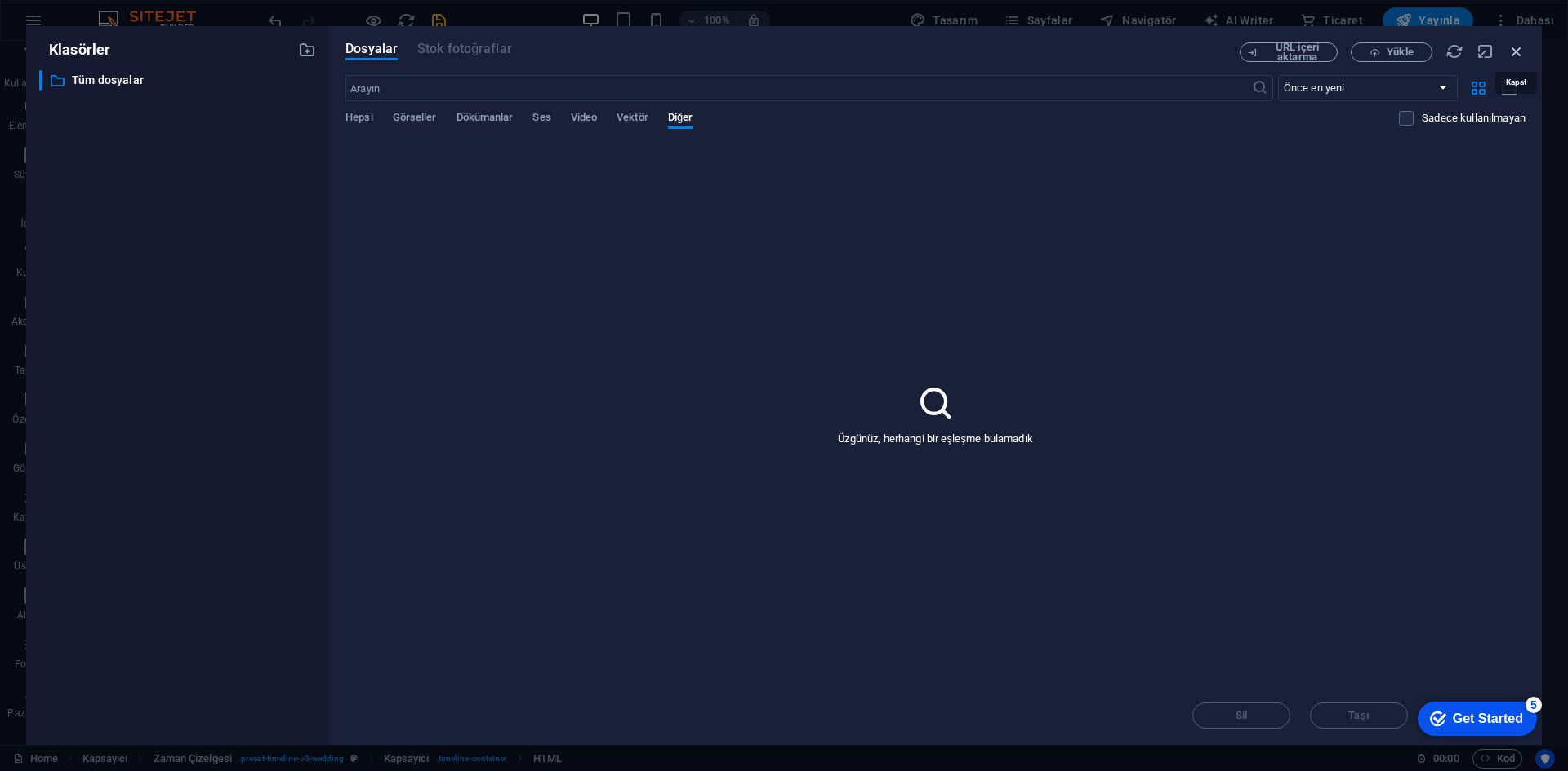
drag, startPoint x: 1514, startPoint y: 50, endPoint x: 1077, endPoint y: 44, distance: 437.0
click at [1514, 50] on icon "button" at bounding box center [1516, 52] width 18 height 18
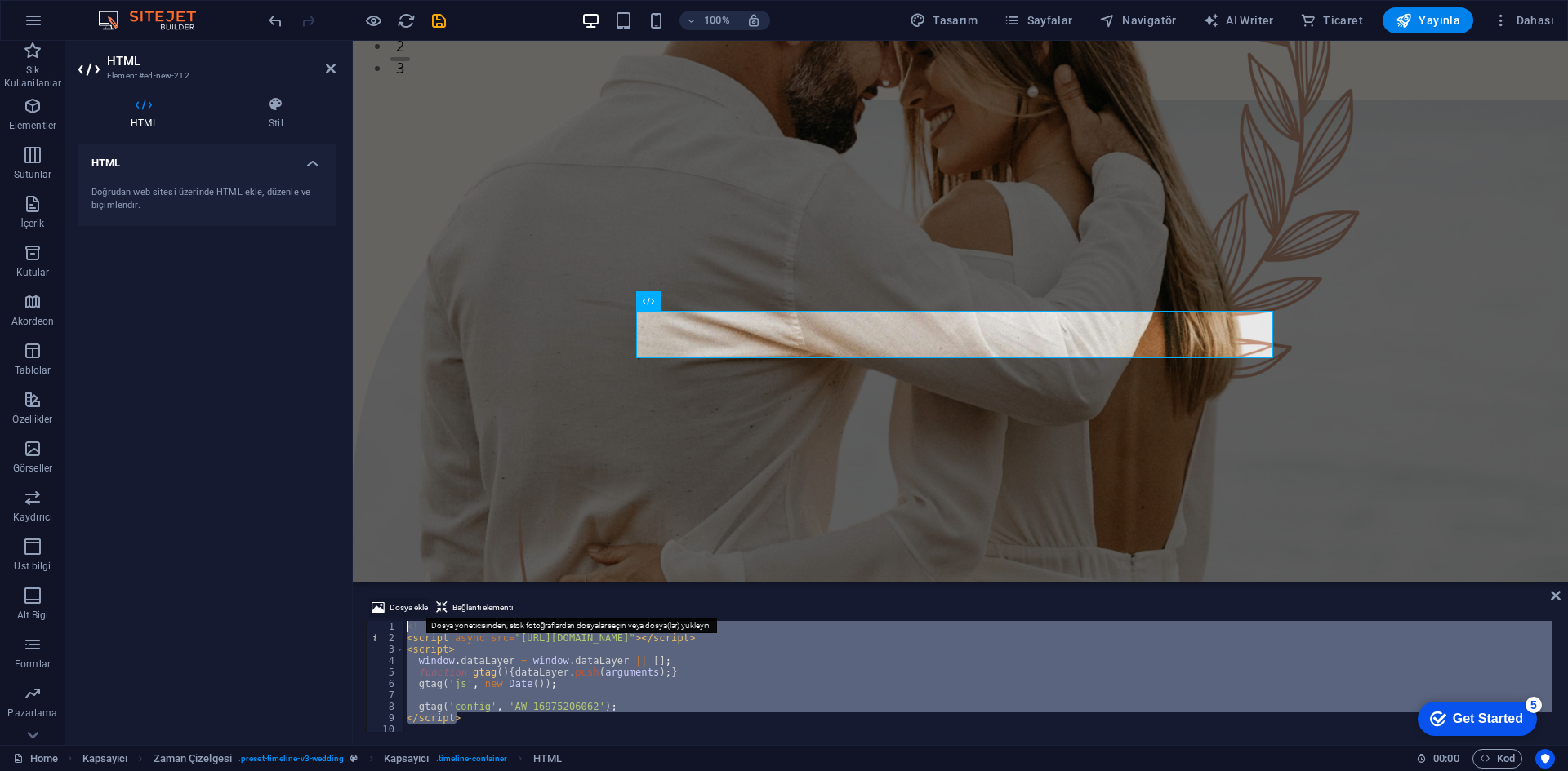
drag, startPoint x: 488, startPoint y: 714, endPoint x: 375, endPoint y: 614, distance: 150.9
click at [375, 614] on div "Dosya ekle Bağlantı elementi </script> 1 2 3 4 5 6 7 8 9 10 <!-- Google tag (gt…" at bounding box center [960, 665] width 1189 height 133
type textarea "<!-- Google tag (gtag.js) --> <script async src="[URL][DOMAIN_NAME]"></script>"
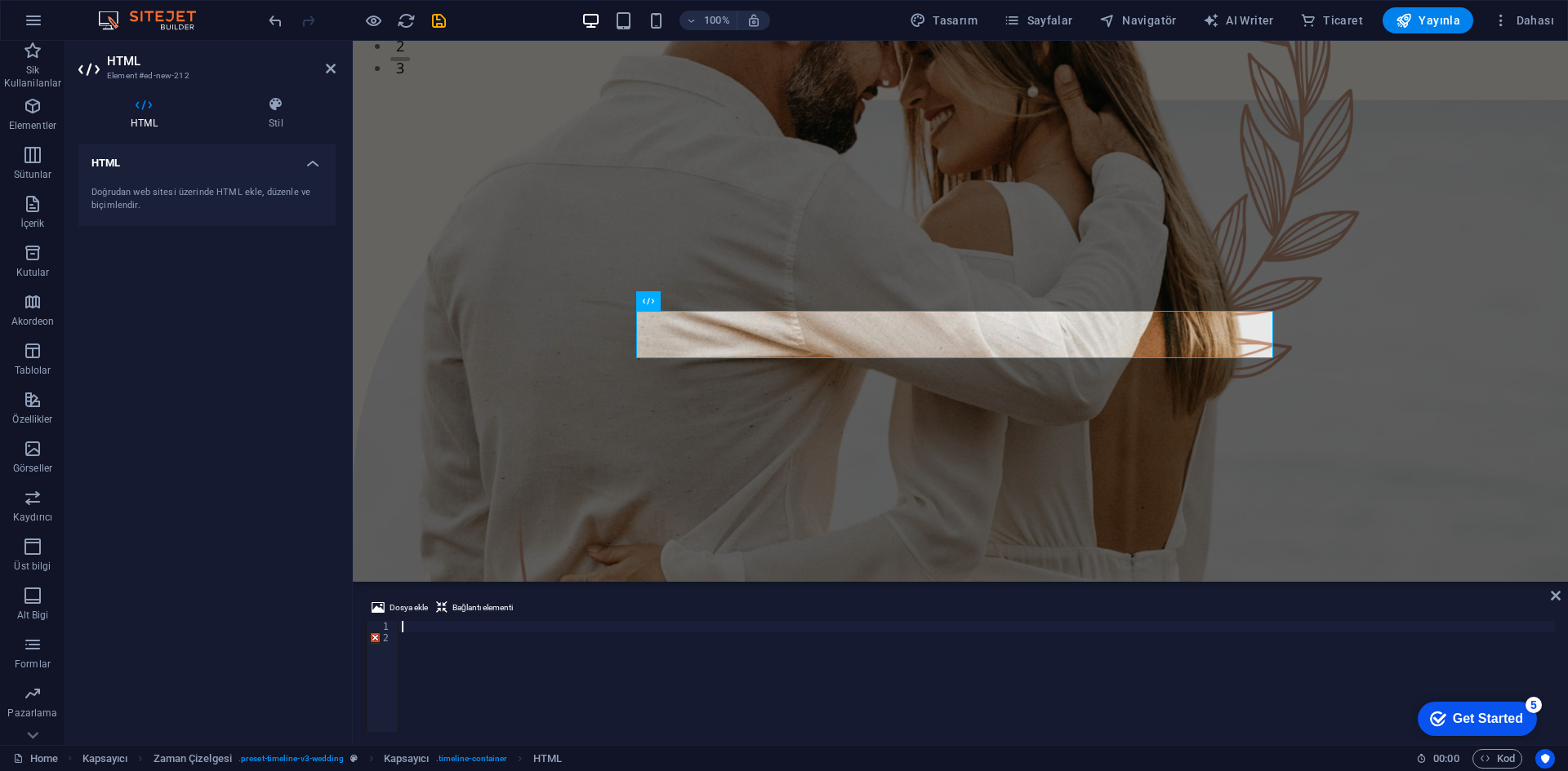
click at [383, 631] on div "1" at bounding box center [383, 627] width 33 height 12
click at [371, 636] on div "2" at bounding box center [383, 638] width 33 height 12
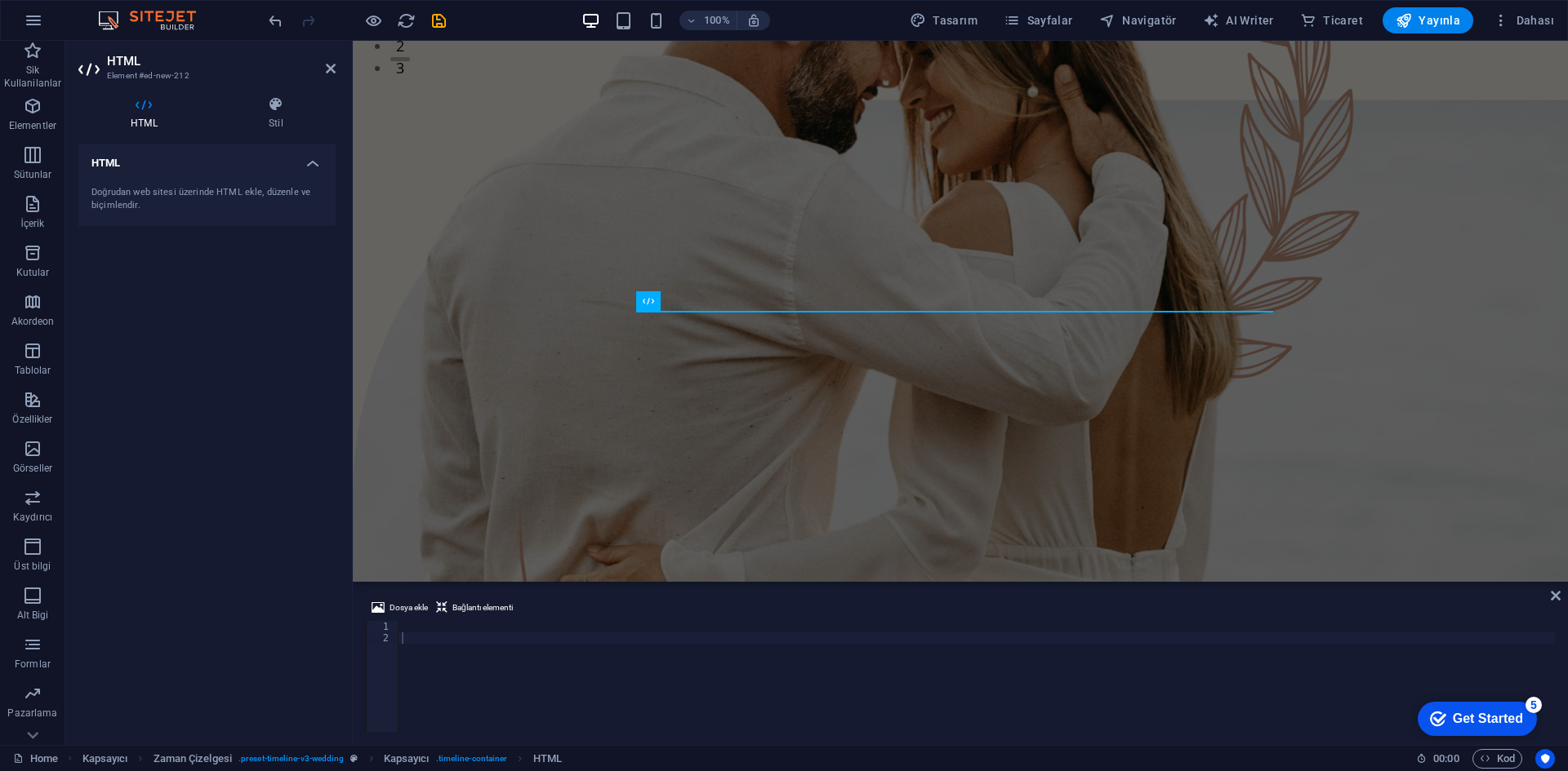
click at [151, 119] on h4 "HTML" at bounding box center [147, 114] width 138 height 35
click at [153, 119] on h4 "HTML" at bounding box center [147, 114] width 138 height 35
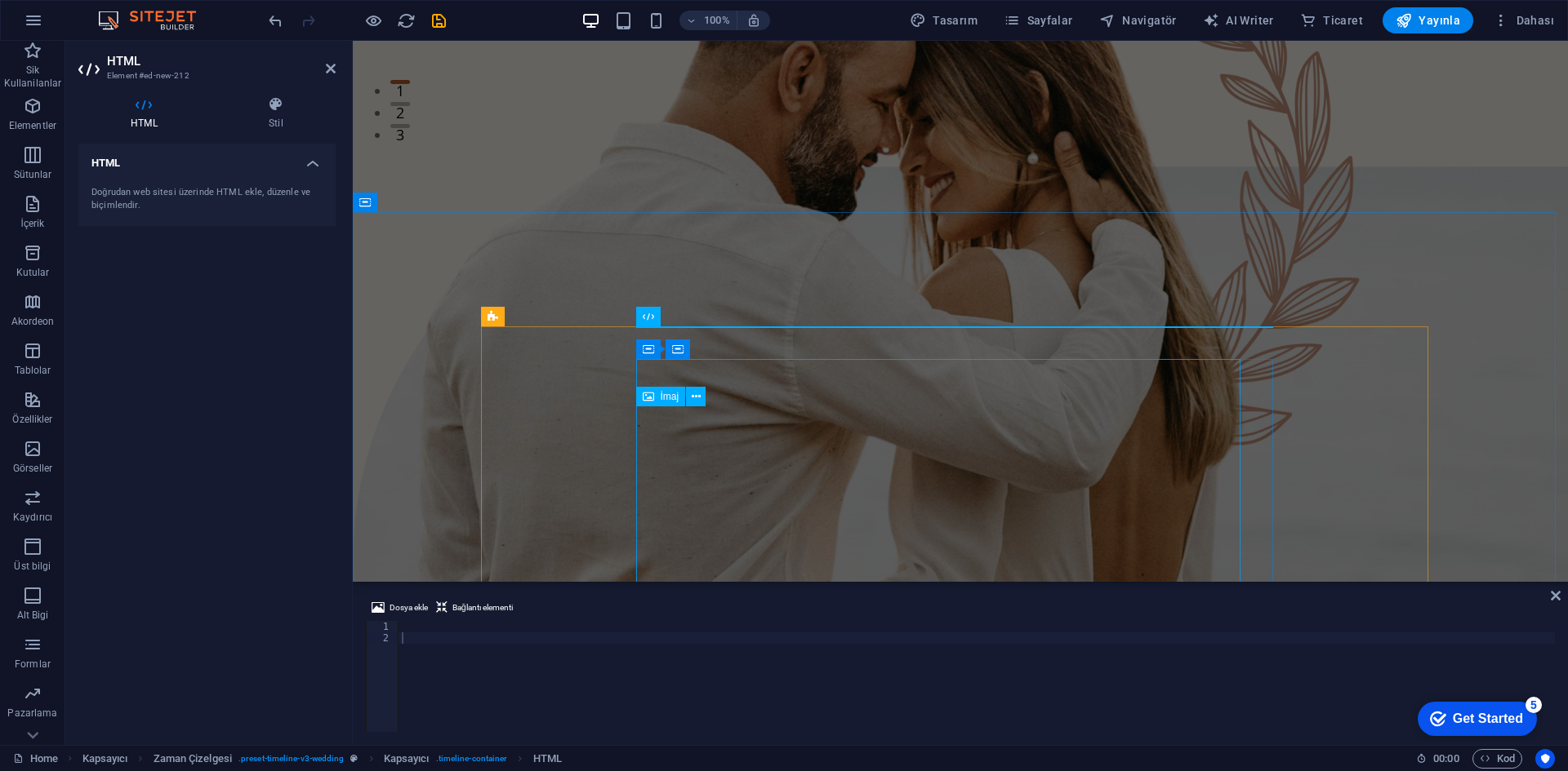
scroll to position [0, 0]
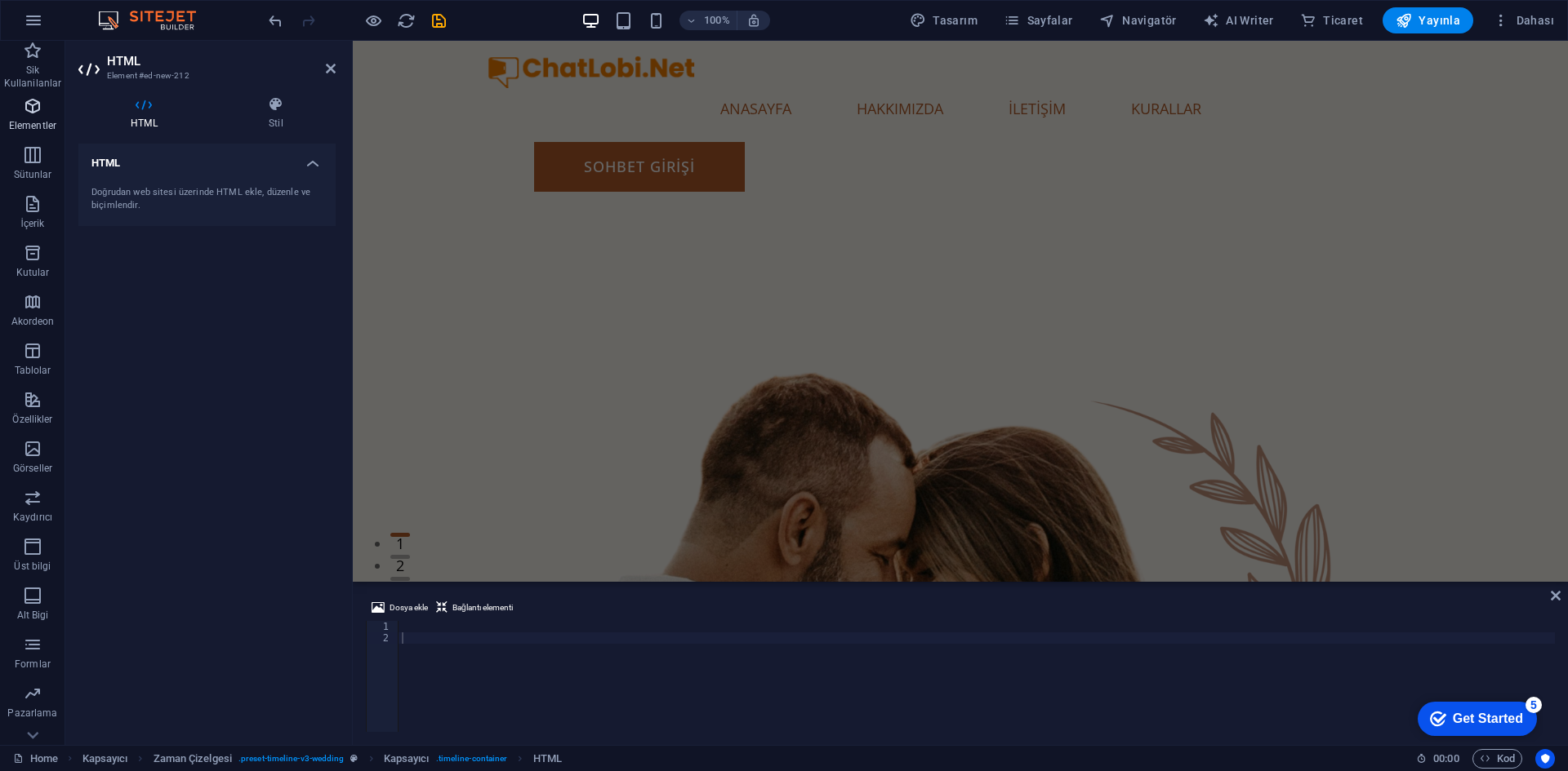
click at [36, 106] on icon "button" at bounding box center [33, 106] width 20 height 20
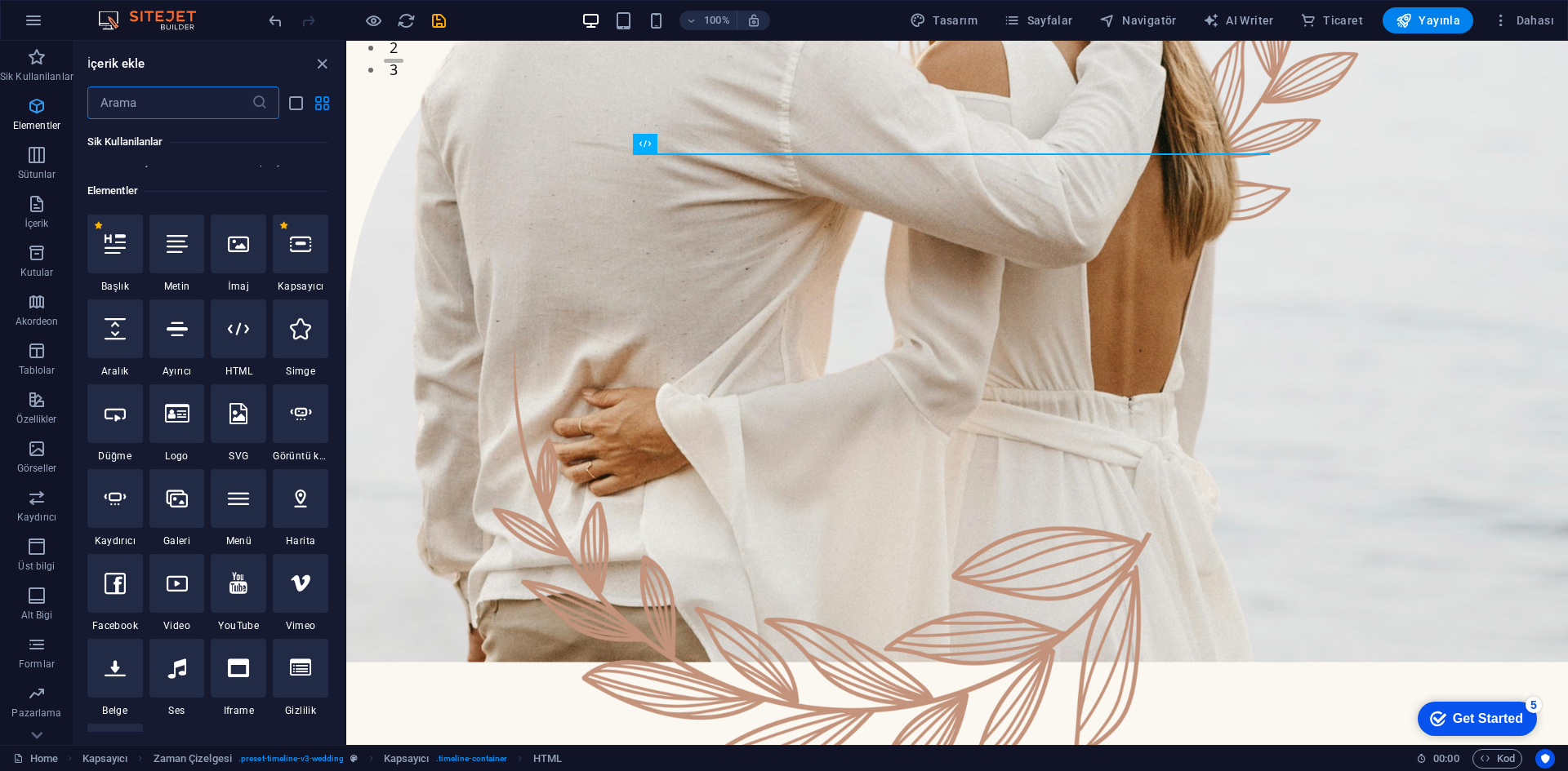
scroll to position [173, 0]
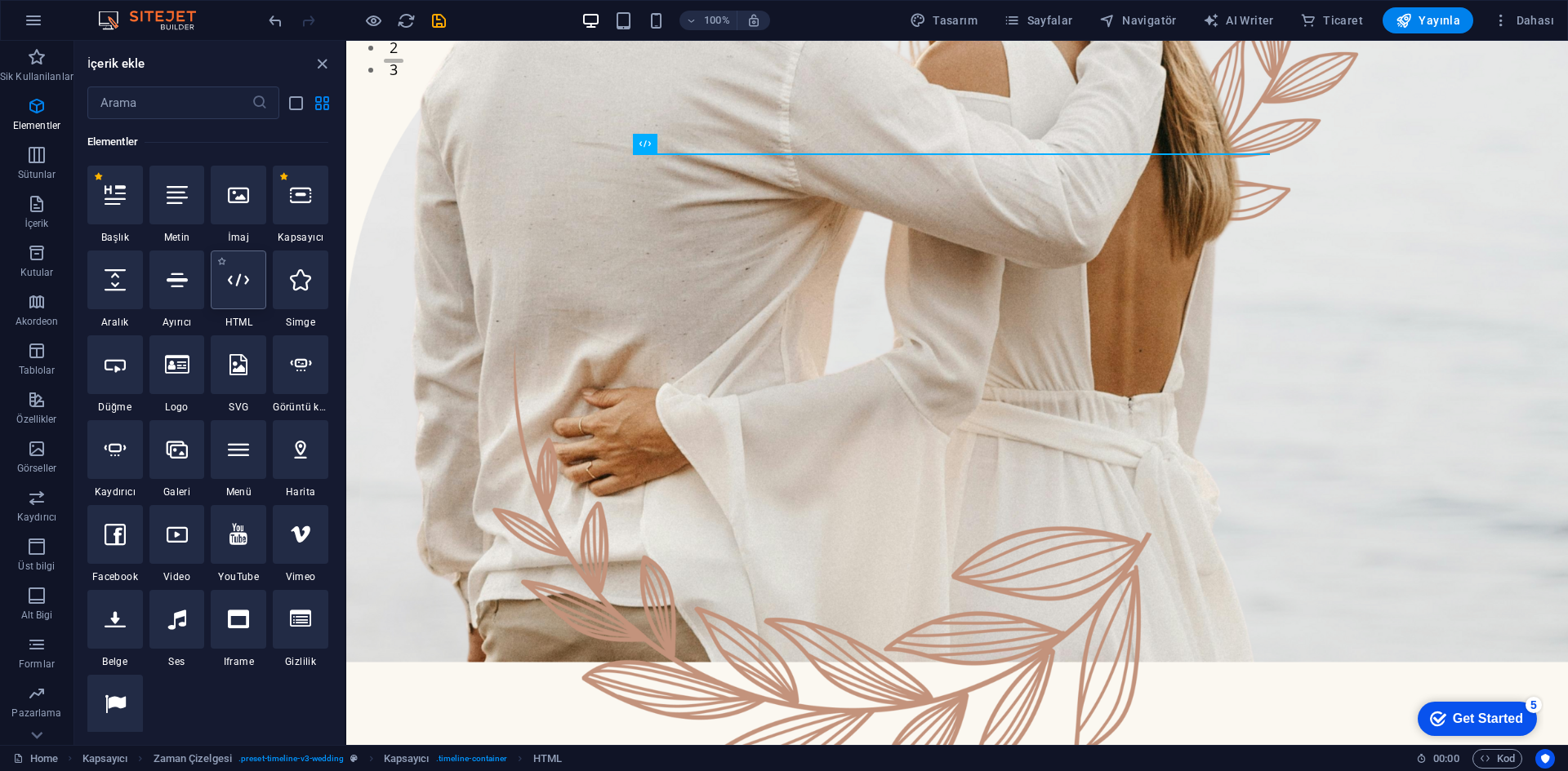
click at [240, 288] on icon at bounding box center [238, 280] width 21 height 21
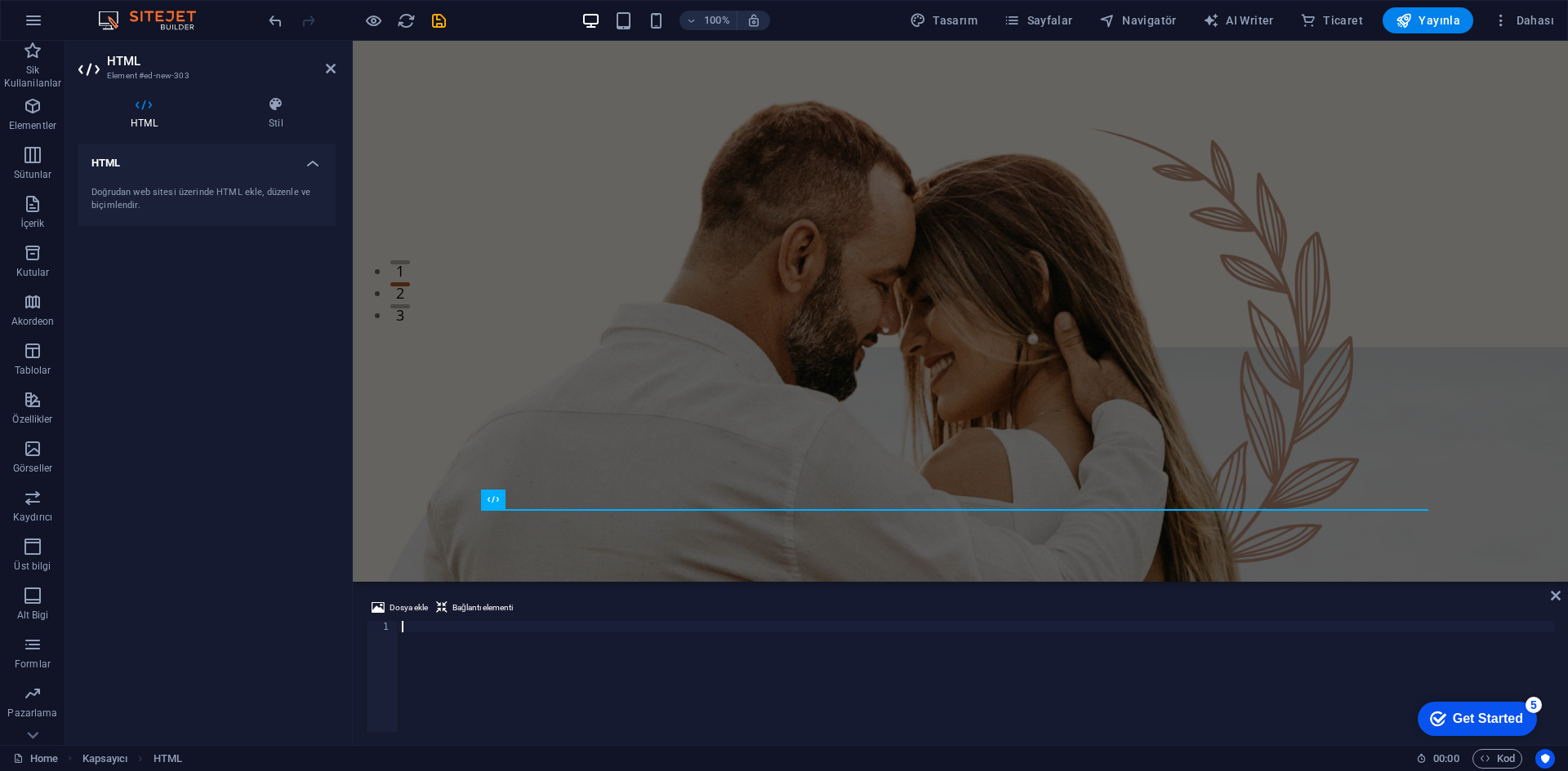
scroll to position [37, 0]
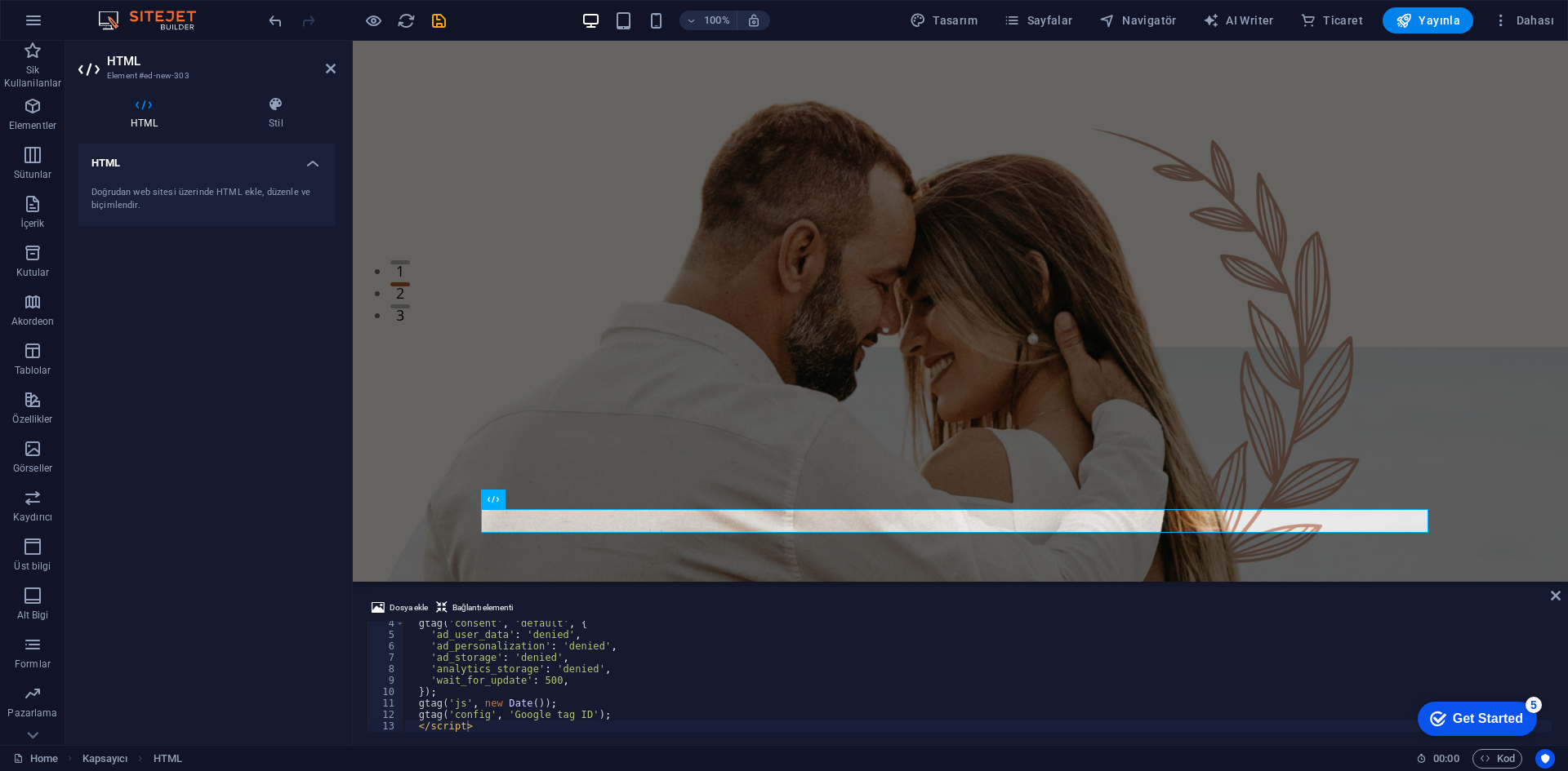
click at [1453, 723] on div "Get Started" at bounding box center [1487, 719] width 70 height 15
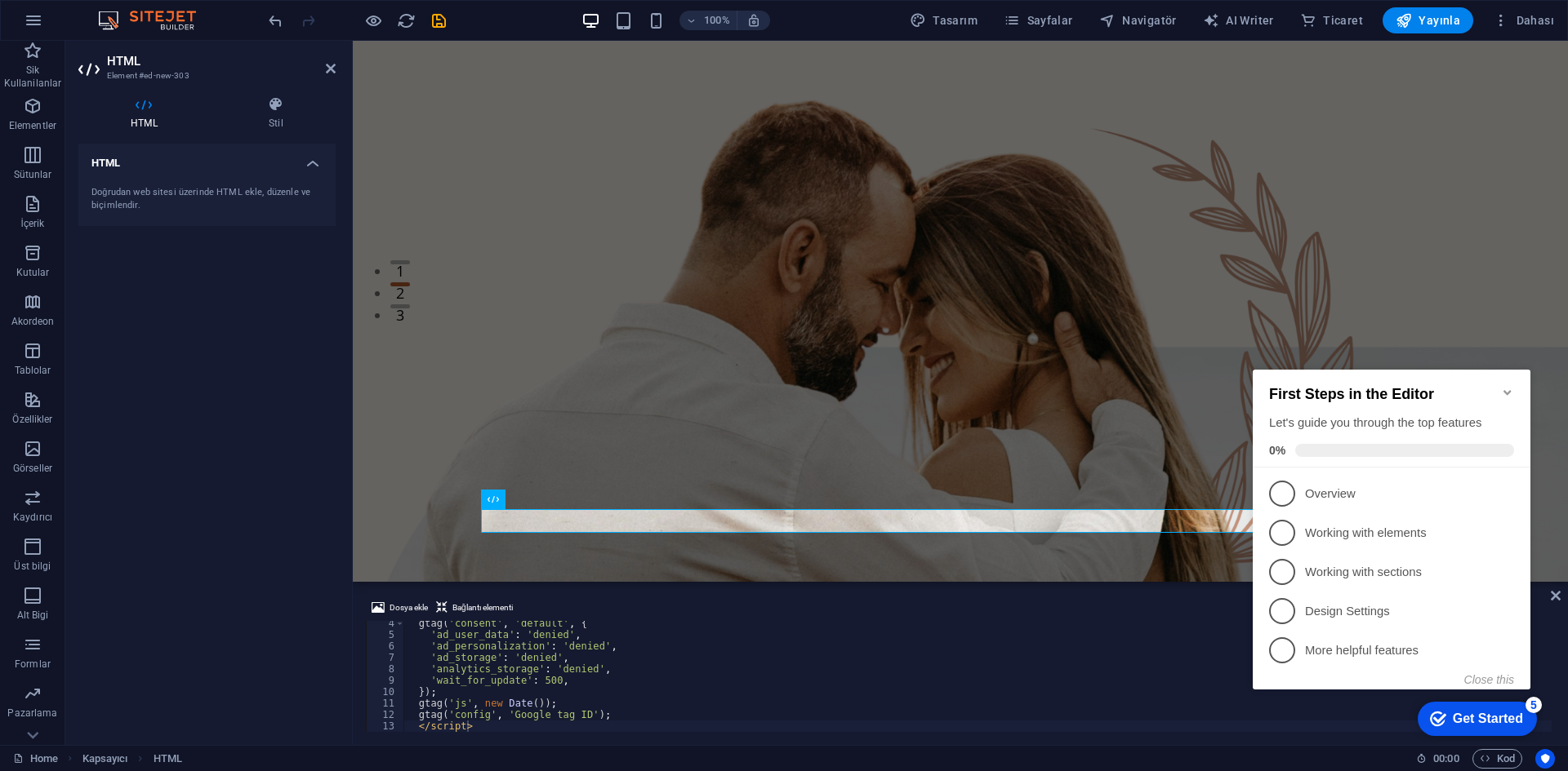
type textarea "'ad_personalization': 'denied',"
click at [1074, 649] on div "gtag ( 'consent' , 'default' , { 'ad_user_data' : 'denied' , 'ad_personalizatio…" at bounding box center [978, 684] width 1148 height 133
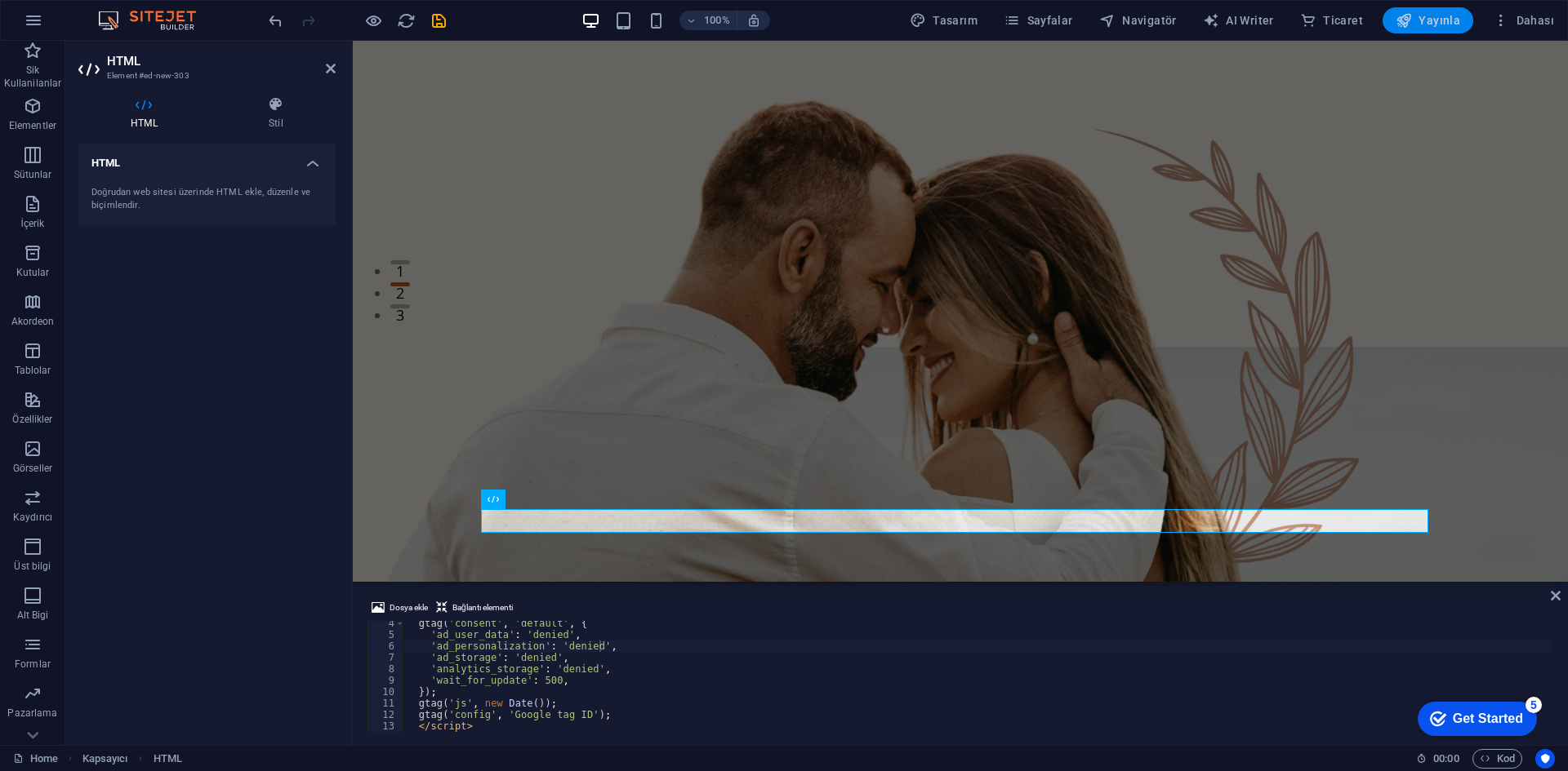
click at [1434, 21] on span "Yayınla" at bounding box center [1427, 20] width 65 height 16
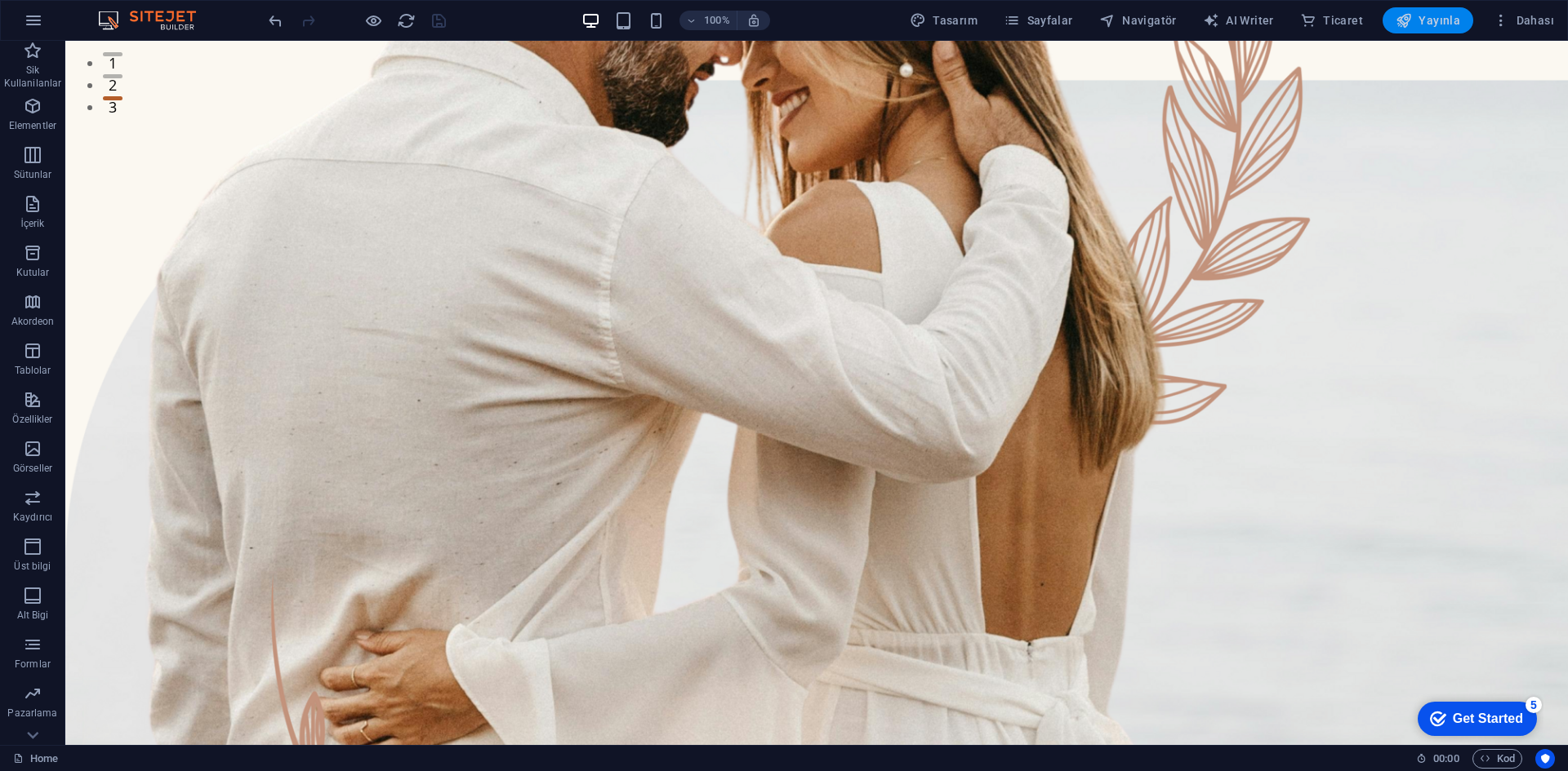
click at [1424, 20] on span "Yayınla" at bounding box center [1427, 20] width 65 height 16
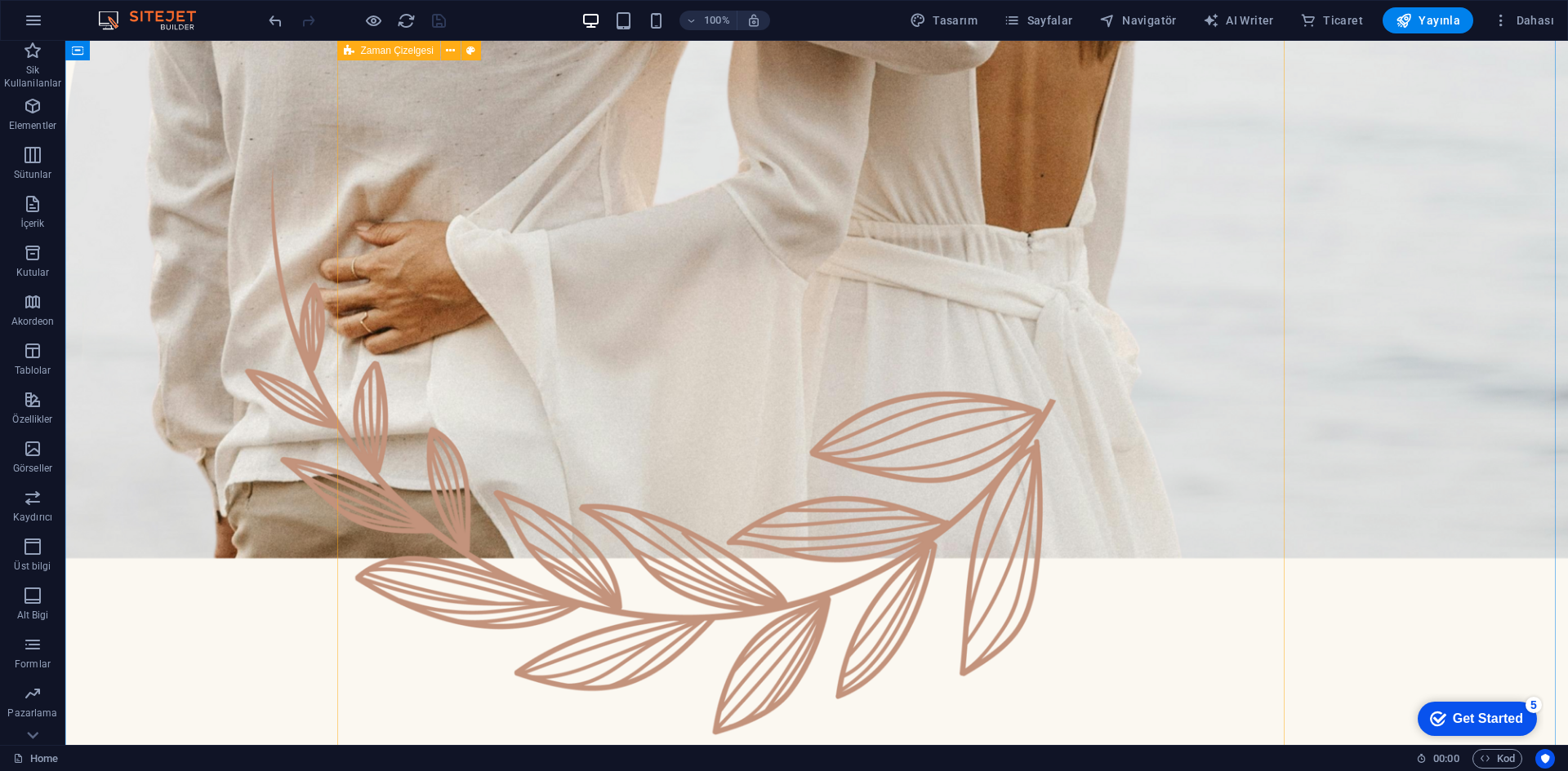
scroll to position [1460, 0]
